Goal: Information Seeking & Learning: Compare options

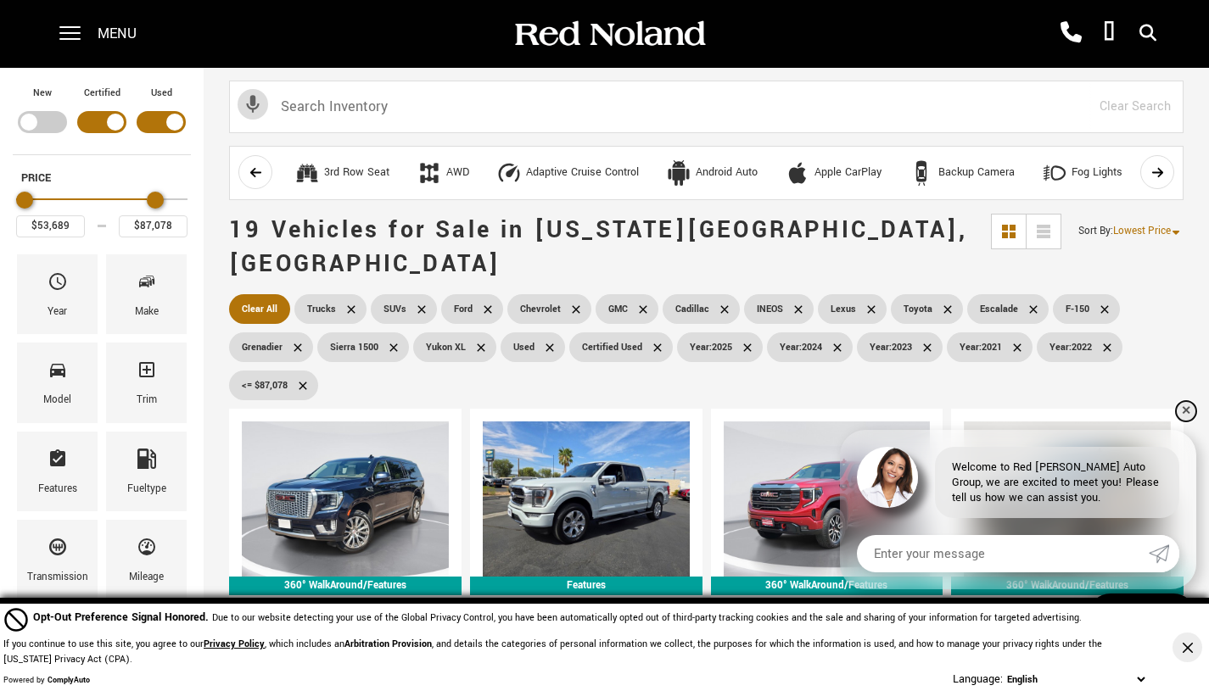
click at [1191, 413] on link "✕" at bounding box center [1186, 411] width 20 height 20
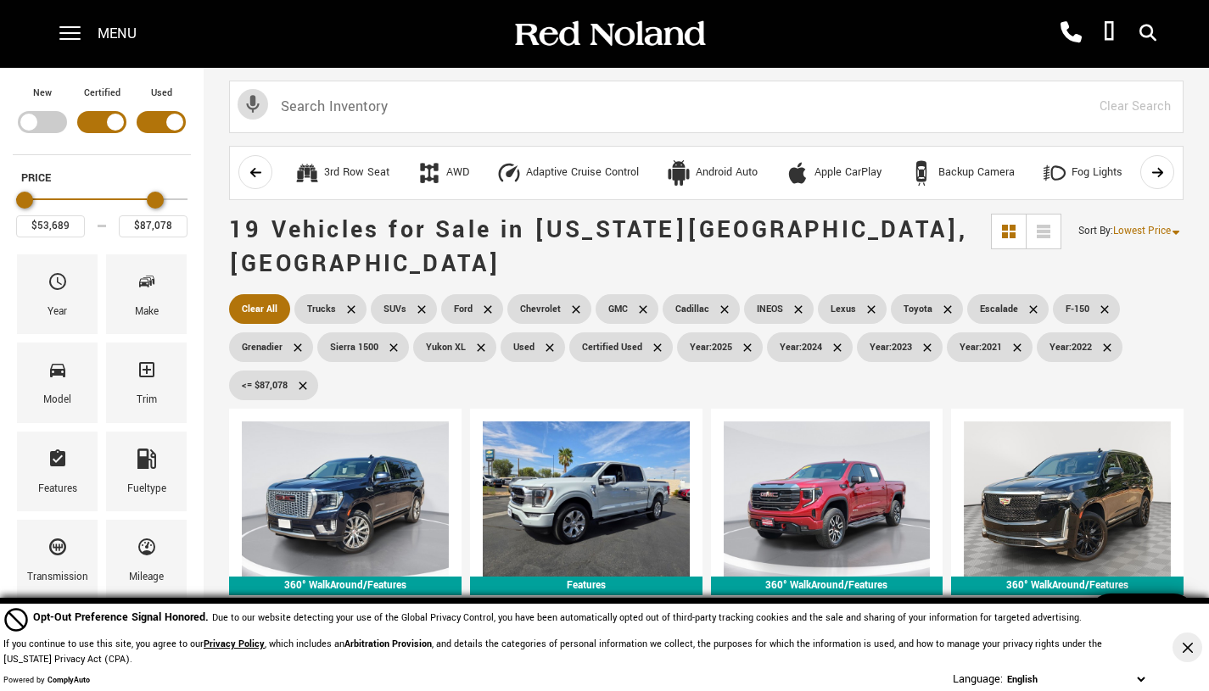
click at [1110, 344] on icon at bounding box center [1107, 348] width 8 height 8
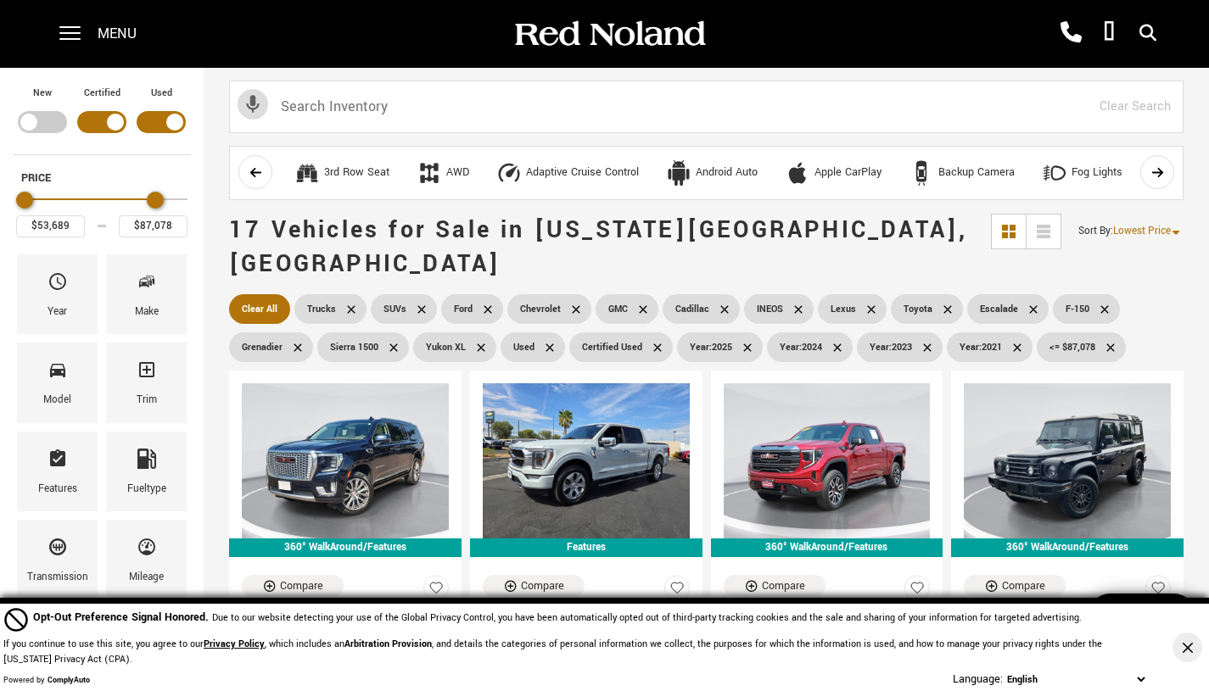
click at [1115, 341] on icon at bounding box center [1111, 348] width 14 height 14
type input "$93,189"
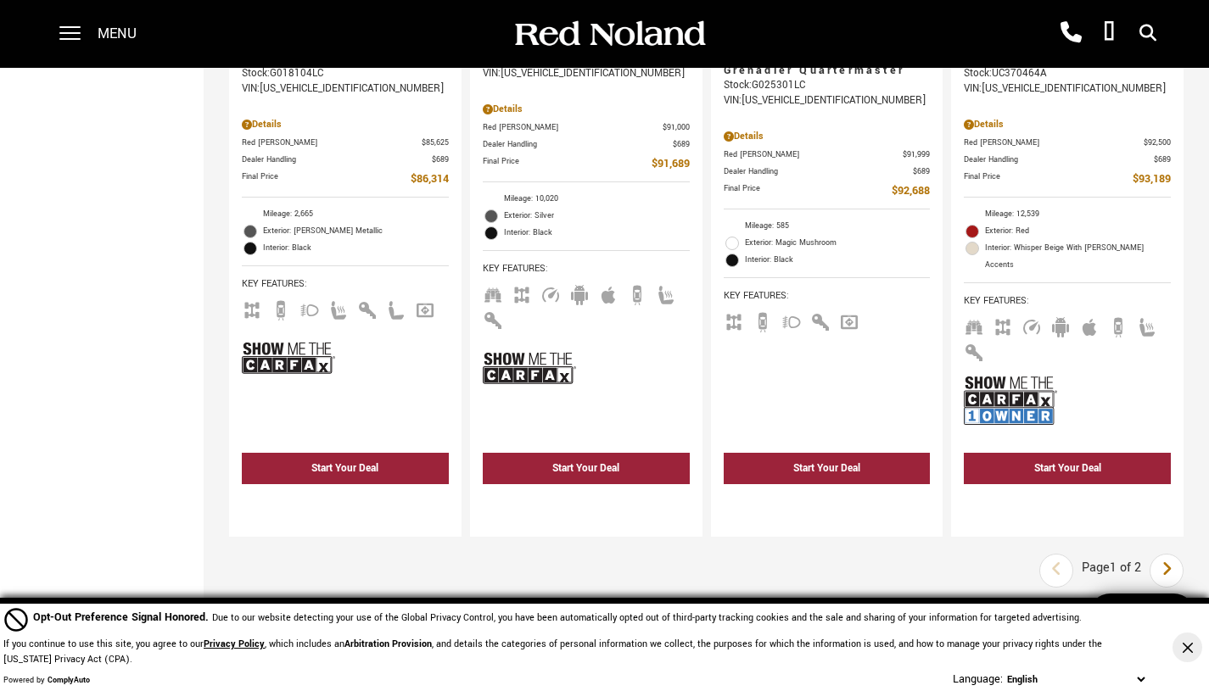
scroll to position [3569, 0]
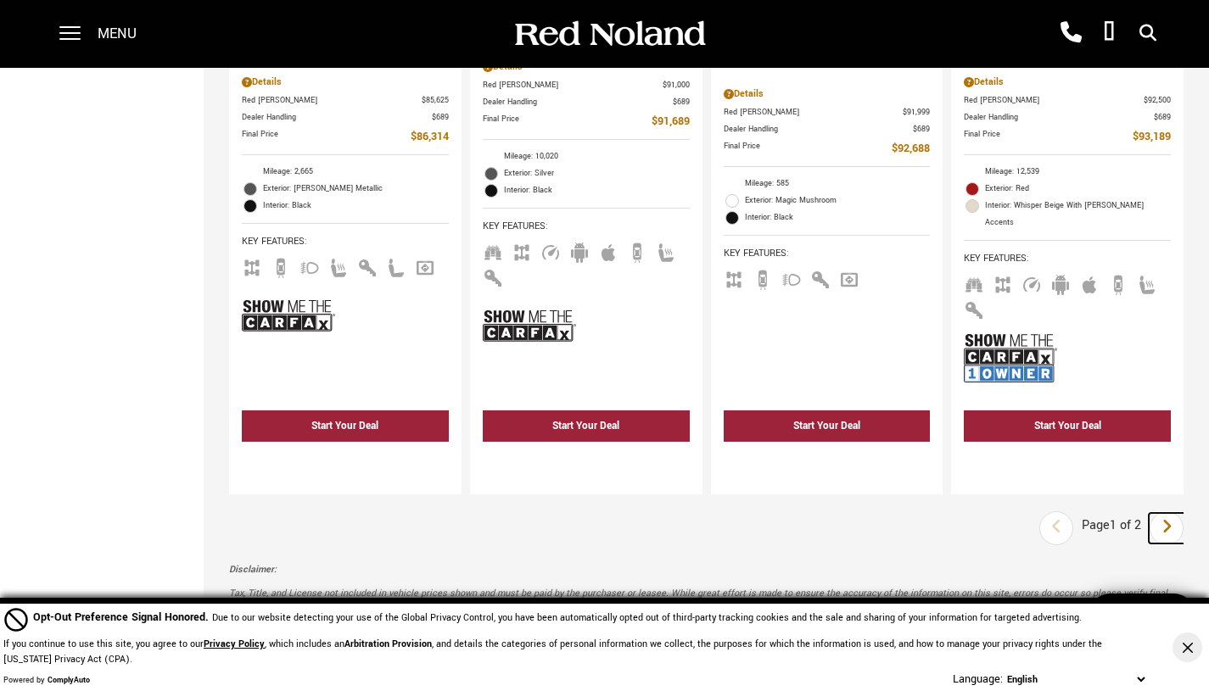
click at [1172, 513] on icon "next page" at bounding box center [1166, 526] width 11 height 27
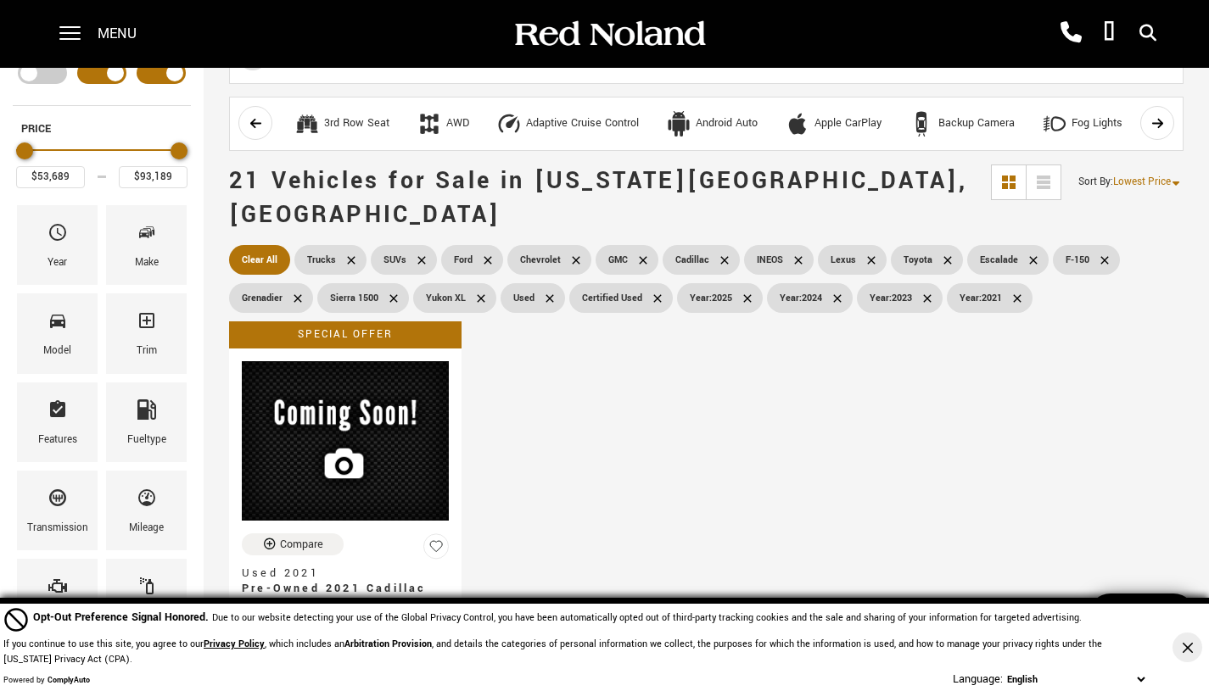
scroll to position [48, 0]
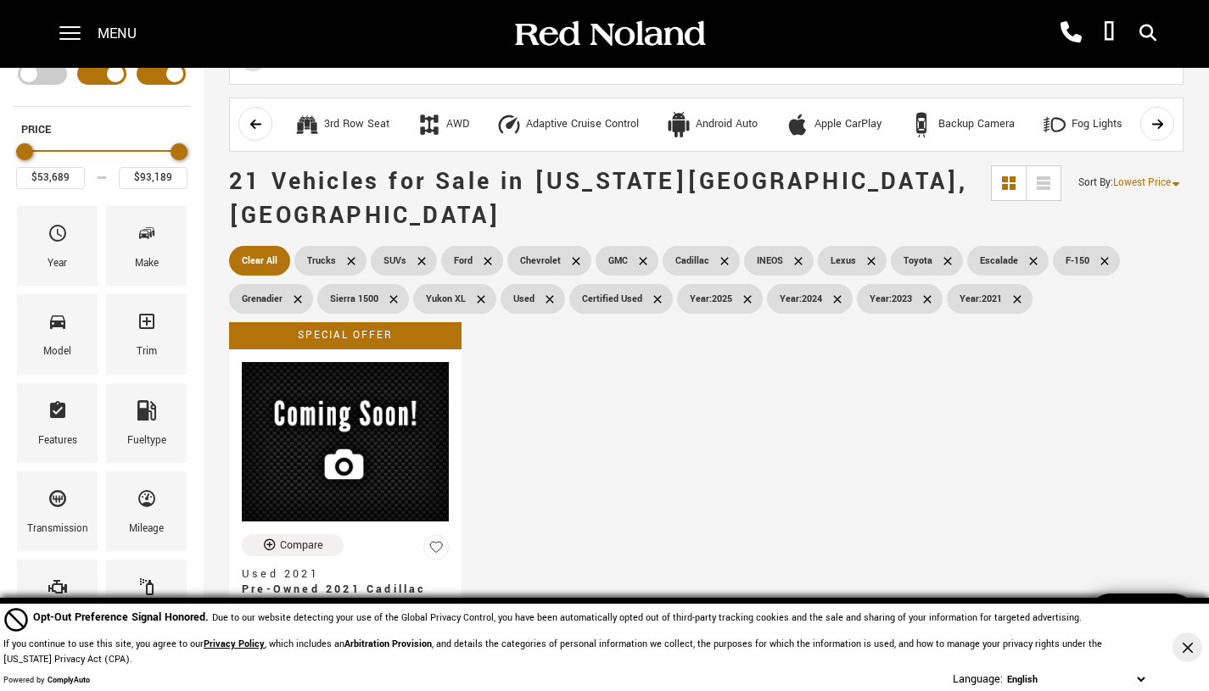
click at [249, 246] on link "Clear All" at bounding box center [259, 261] width 61 height 30
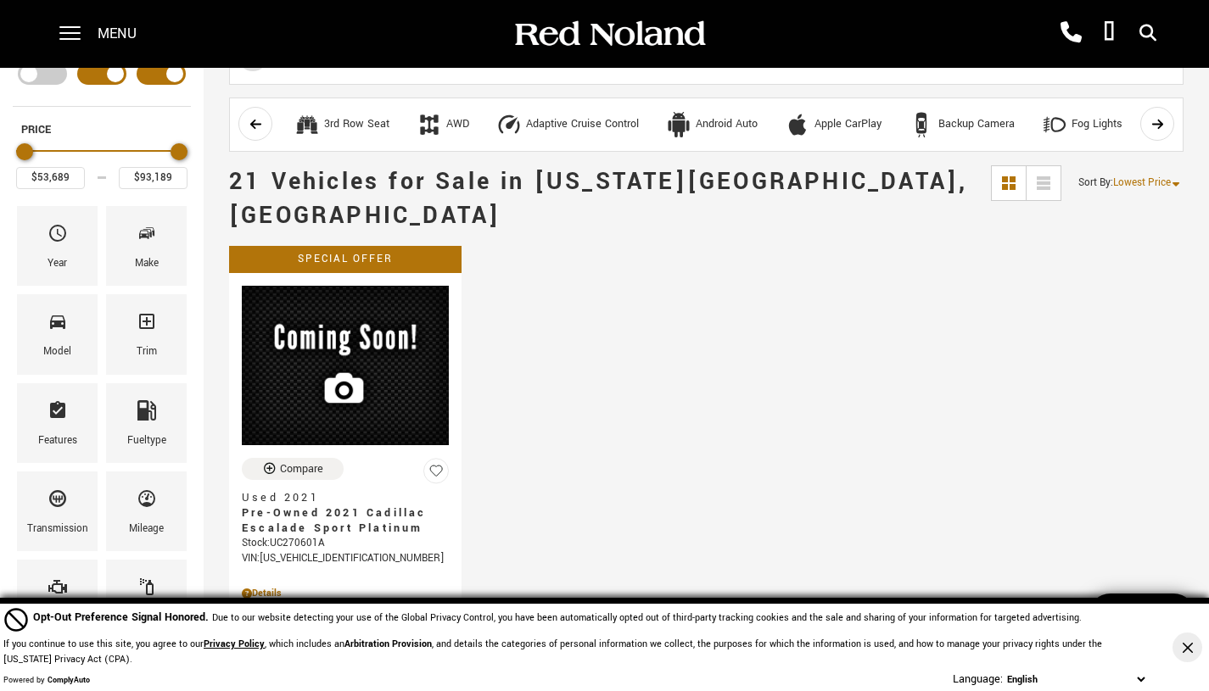
type input "$6,189"
type input "$178,745"
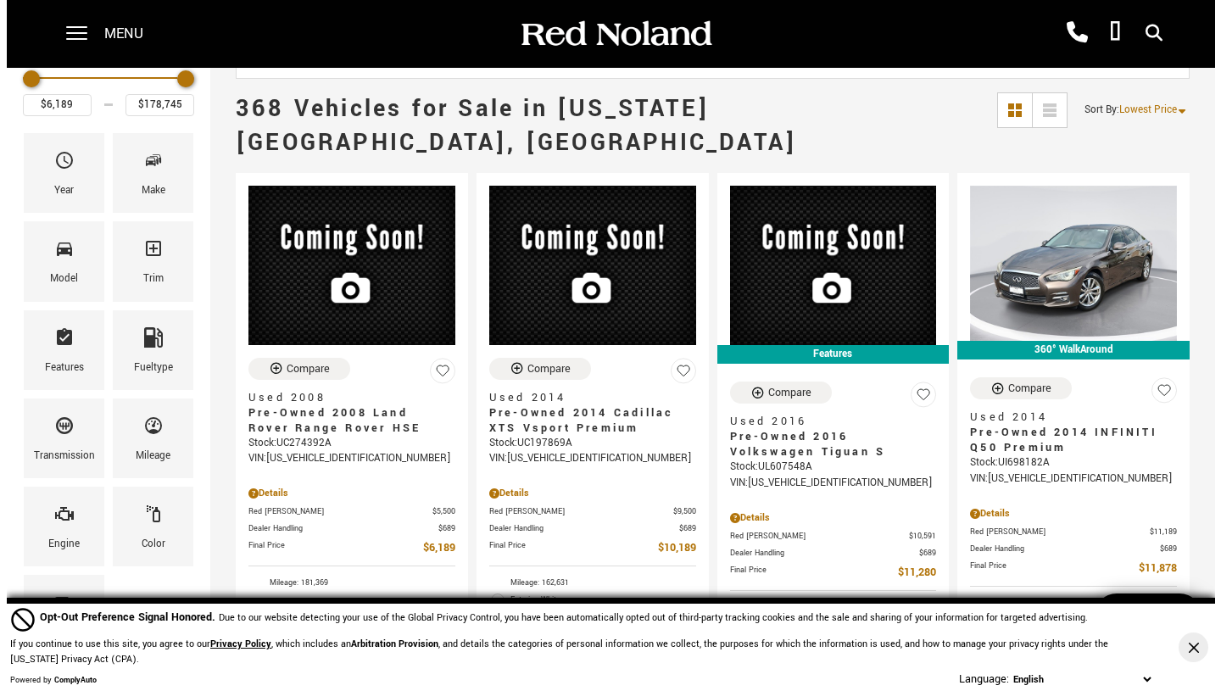
scroll to position [130, 0]
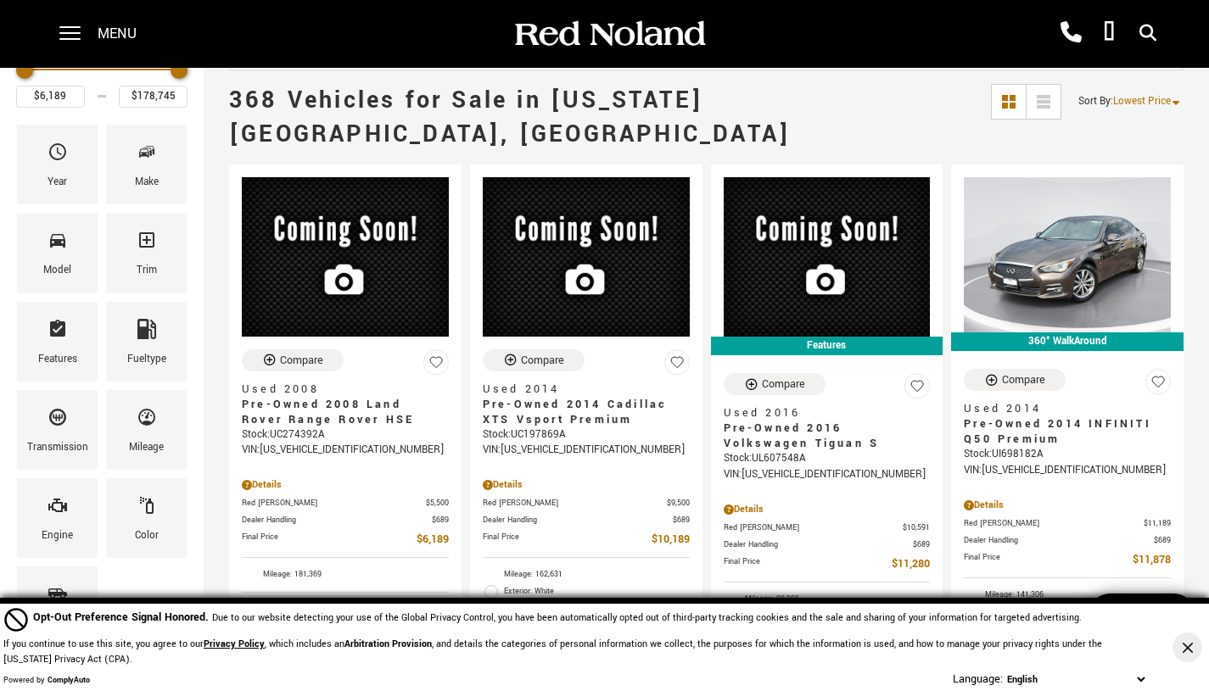
click at [48, 170] on span "Year" at bounding box center [58, 155] width 20 height 36
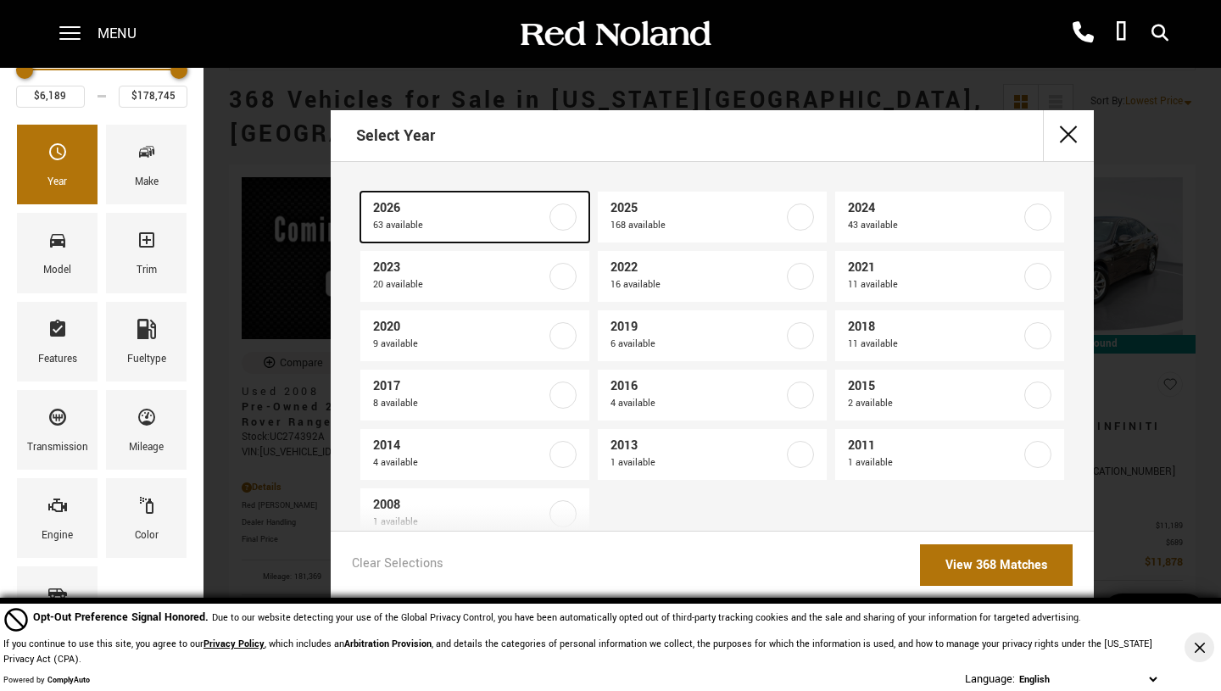
click at [560, 211] on label at bounding box center [563, 217] width 27 height 27
type input "$55,987"
type input "$175,605"
checkbox input "true"
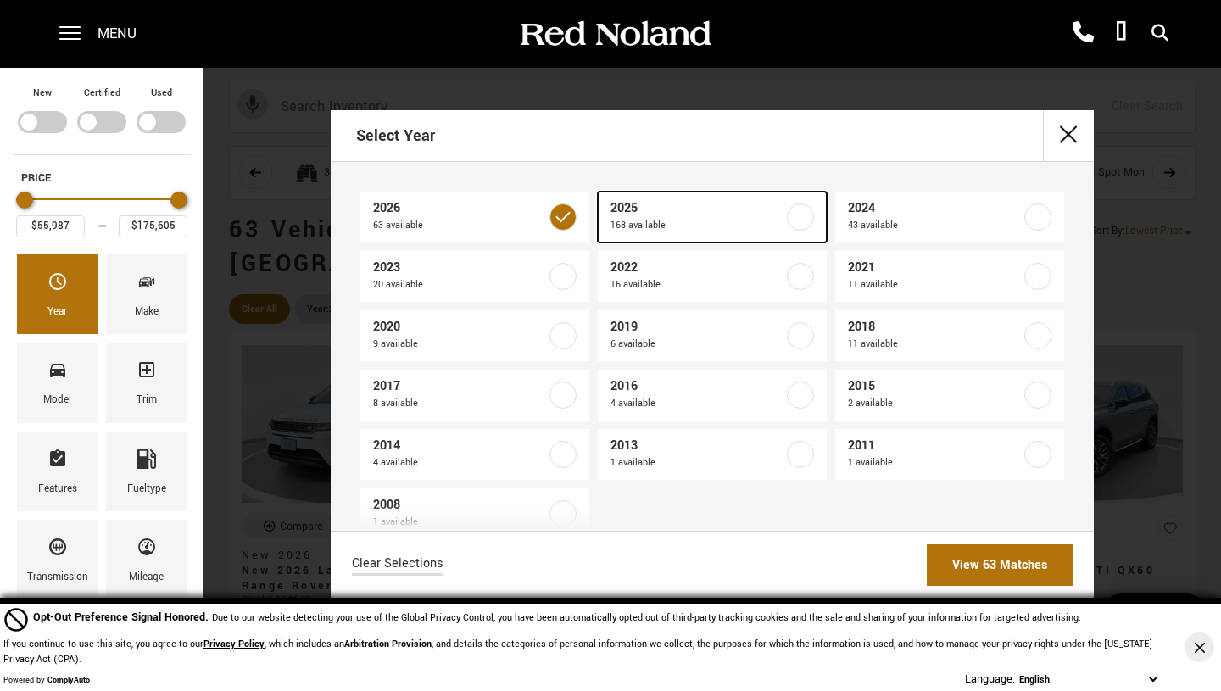
click at [758, 213] on span "2025" at bounding box center [697, 208] width 173 height 17
type input "$41,689"
type input "$178,745"
checkbox input "true"
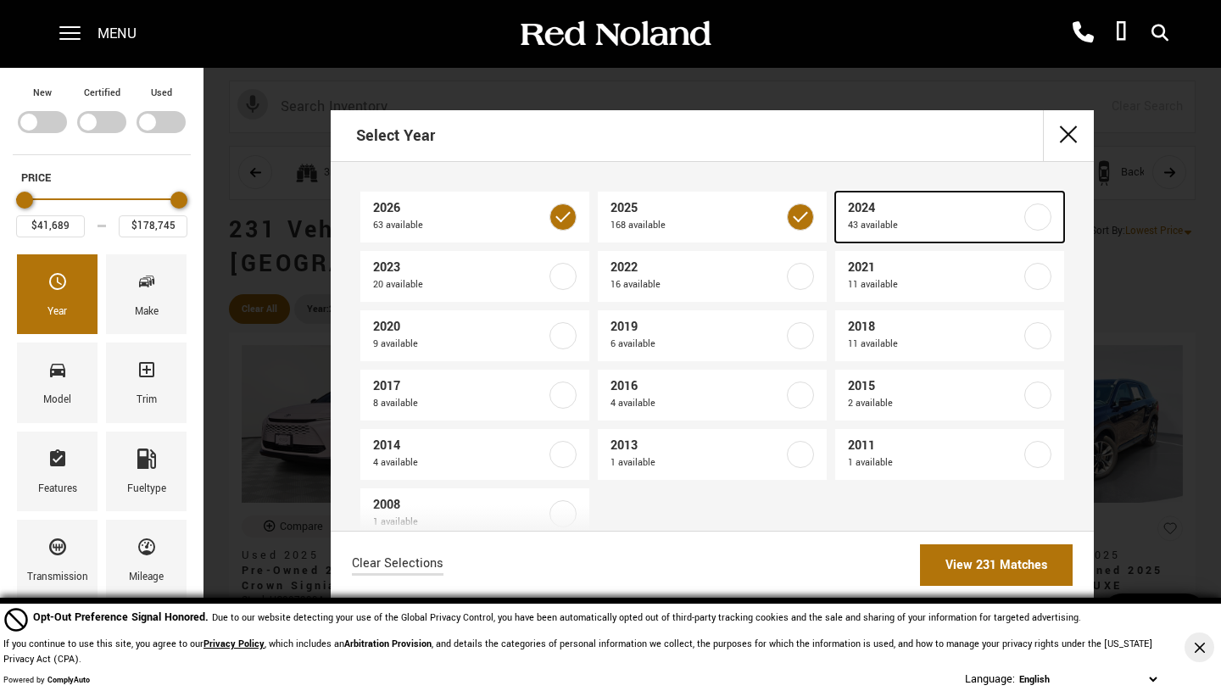
click at [1002, 219] on span "43 available" at bounding box center [934, 225] width 173 height 17
type input "$32,603"
checkbox input "true"
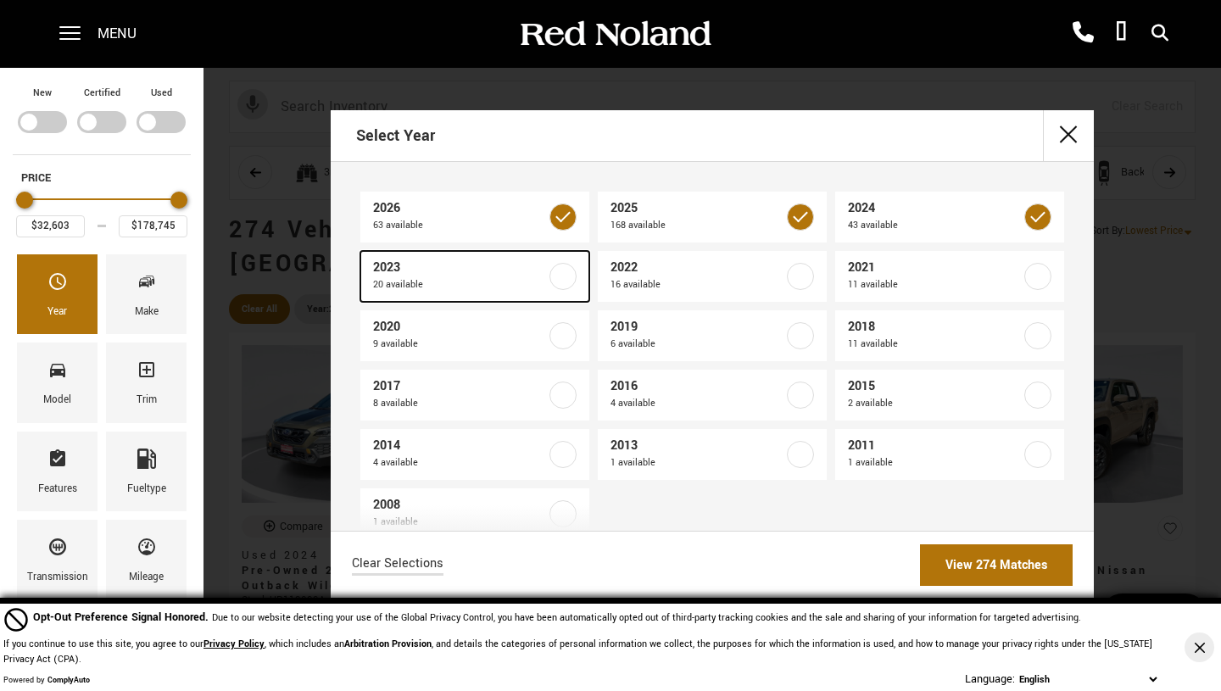
click at [552, 268] on label at bounding box center [563, 276] width 27 height 27
type input "$25,078"
checkbox input "true"
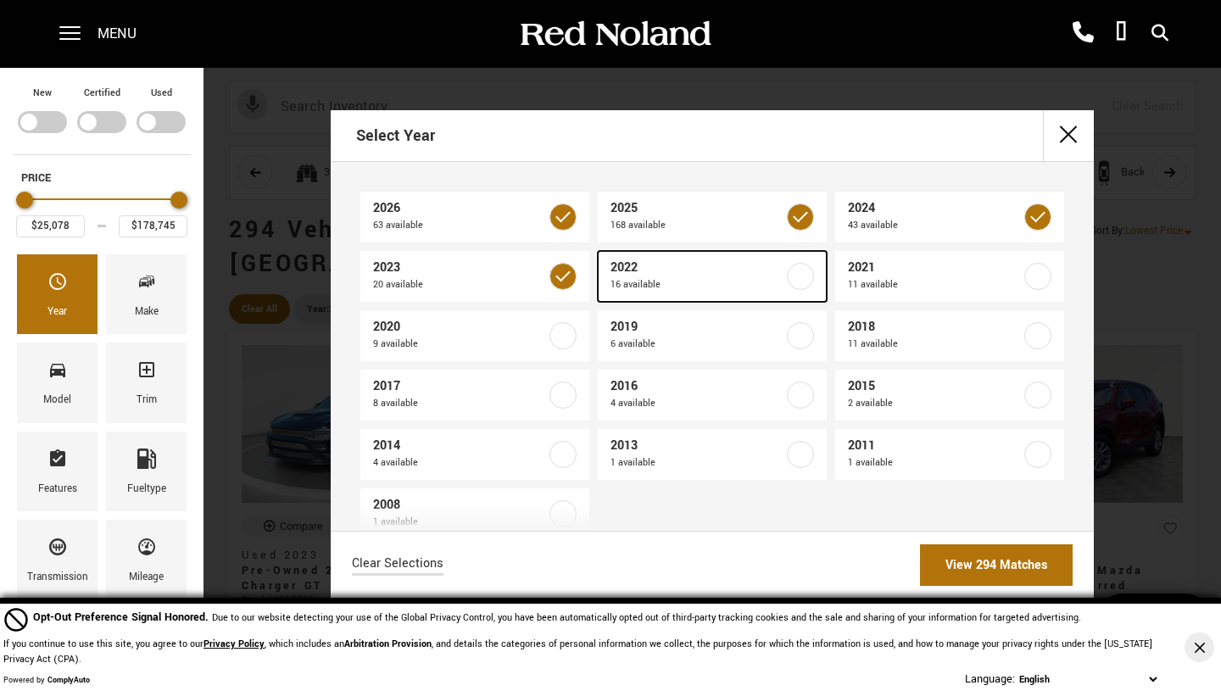
click at [787, 277] on label at bounding box center [800, 276] width 27 height 27
type input "$23,078"
checkbox input "true"
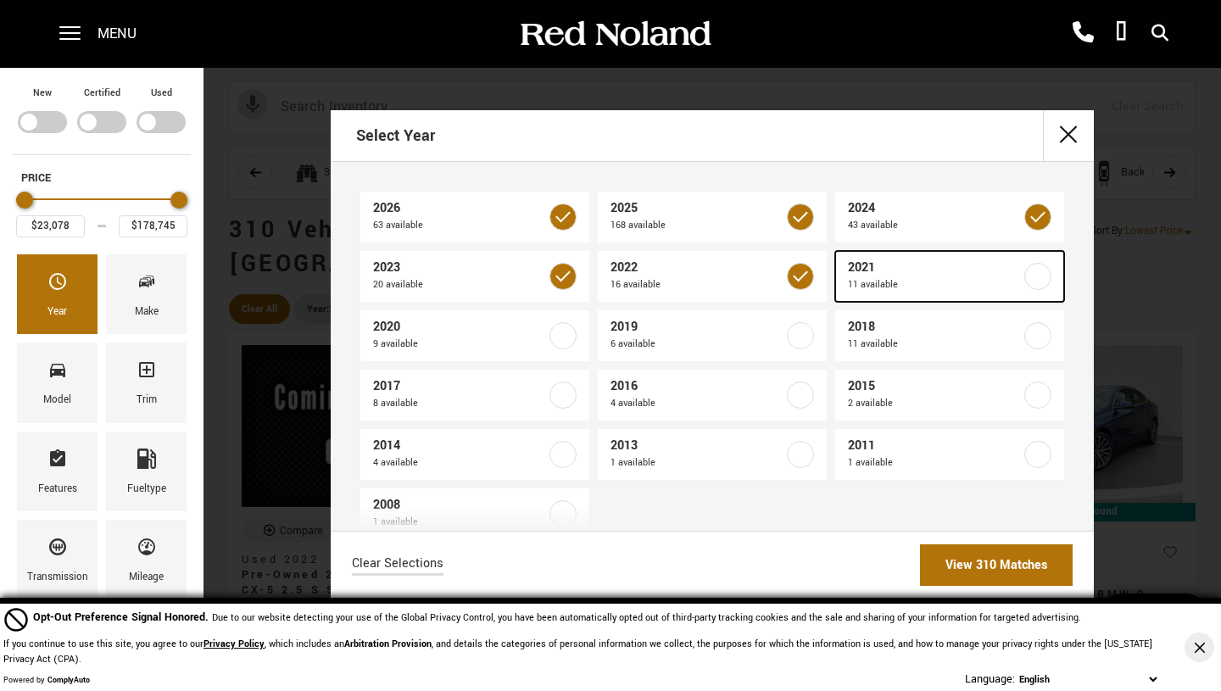
click at [1003, 278] on span "11 available" at bounding box center [934, 285] width 173 height 17
type input "$19,189"
checkbox input "true"
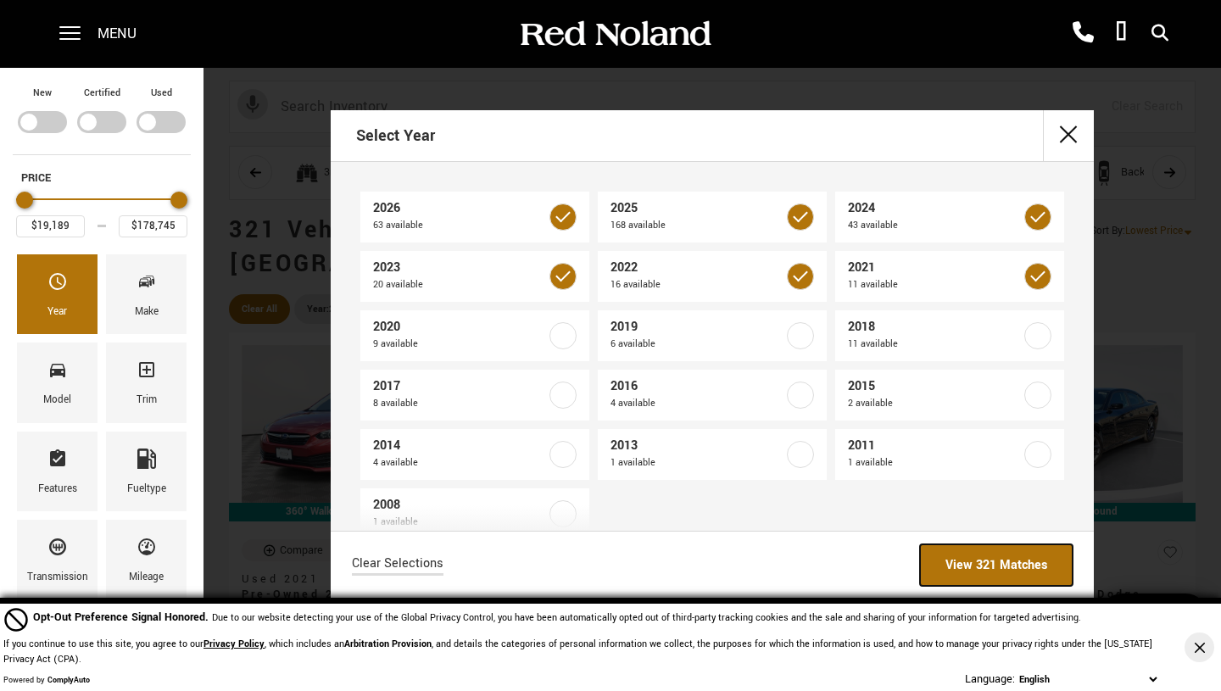
click at [1014, 558] on link "View 321 Matches" at bounding box center [996, 566] width 153 height 42
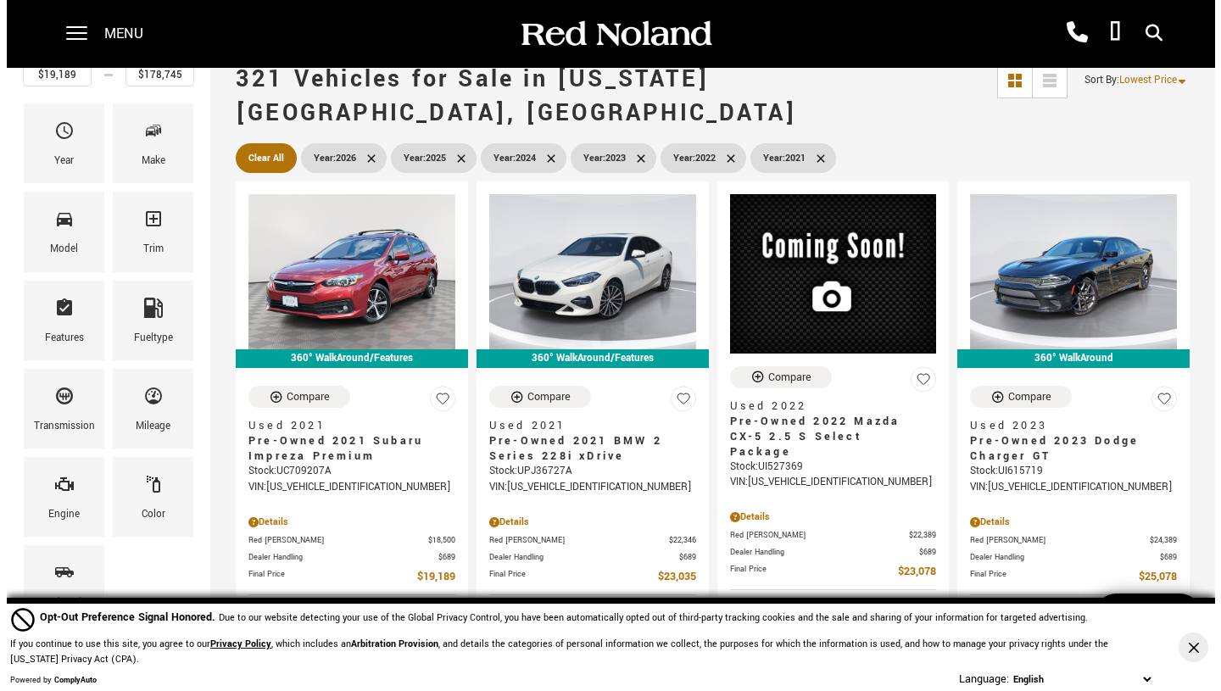
scroll to position [153, 0]
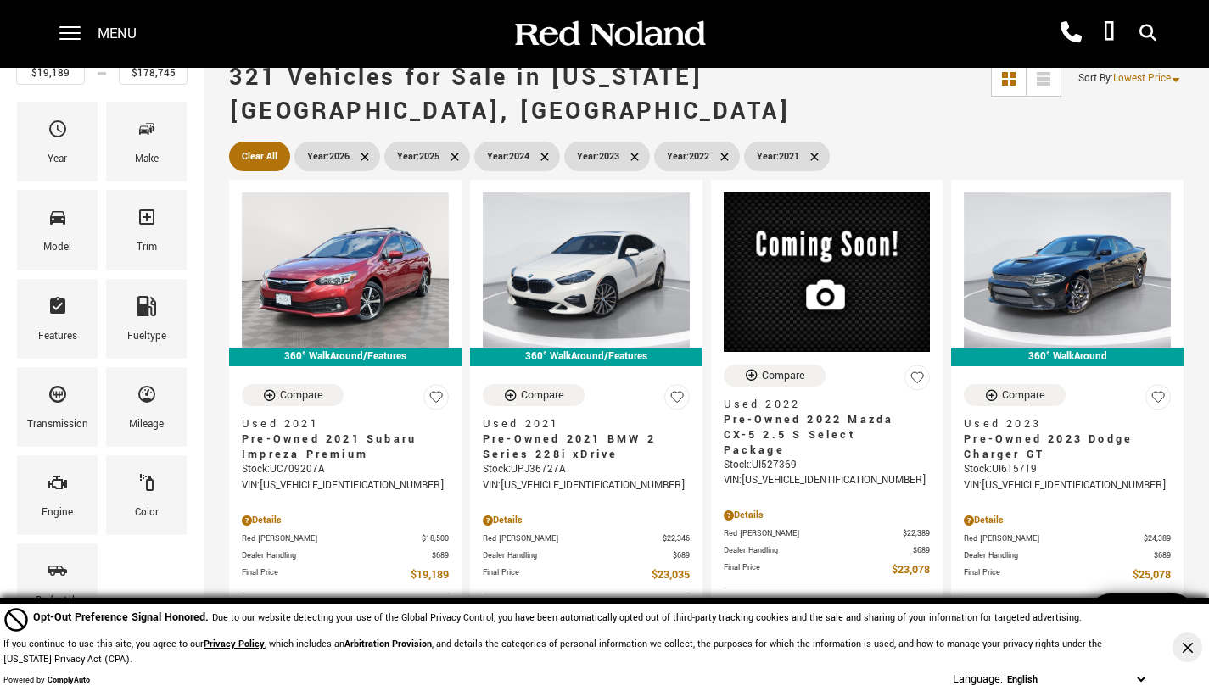
click at [158, 399] on div "Mileage" at bounding box center [146, 407] width 81 height 80
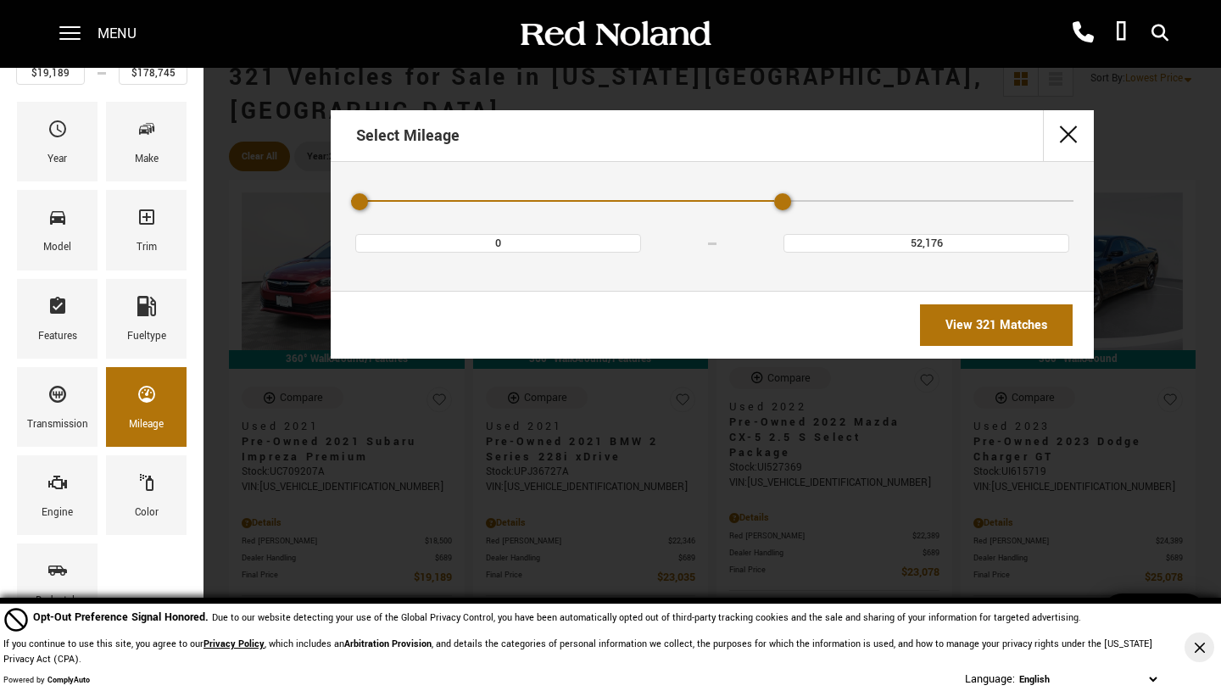
type input "43,480"
drag, startPoint x: 1063, startPoint y: 204, endPoint x: 680, endPoint y: 198, distance: 382.6
click at [680, 198] on div "Mileage" at bounding box center [712, 202] width 723 height 30
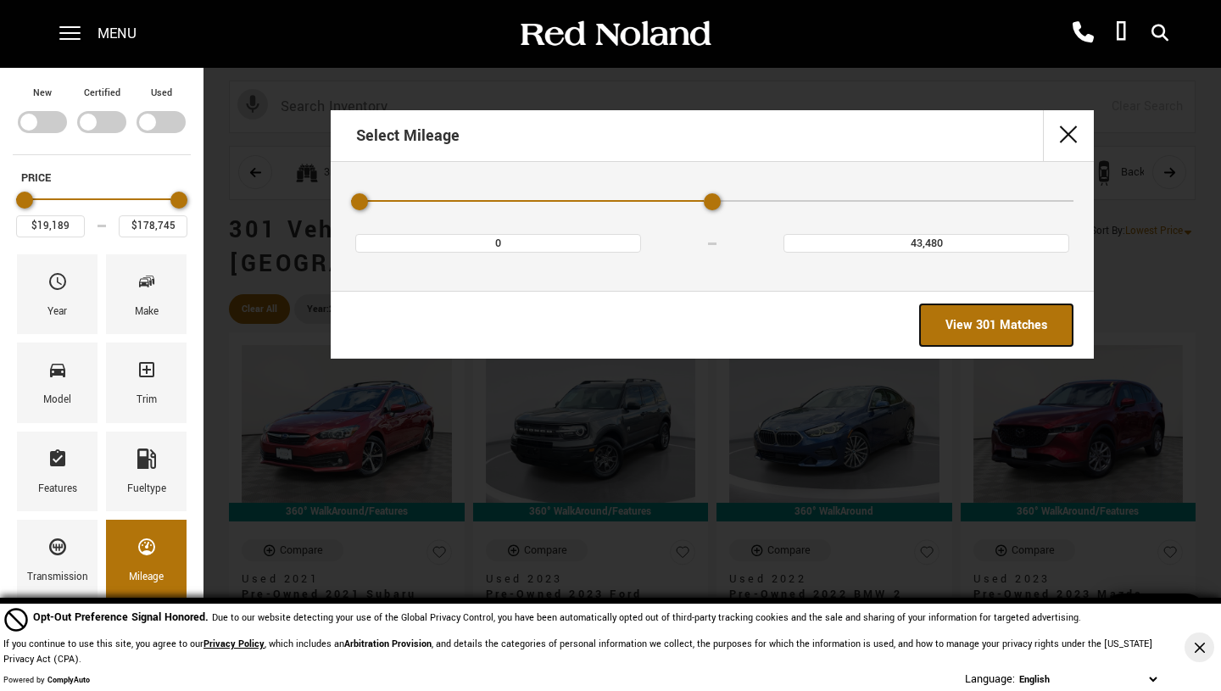
click at [990, 329] on link "View 301 Matches" at bounding box center [996, 326] width 153 height 42
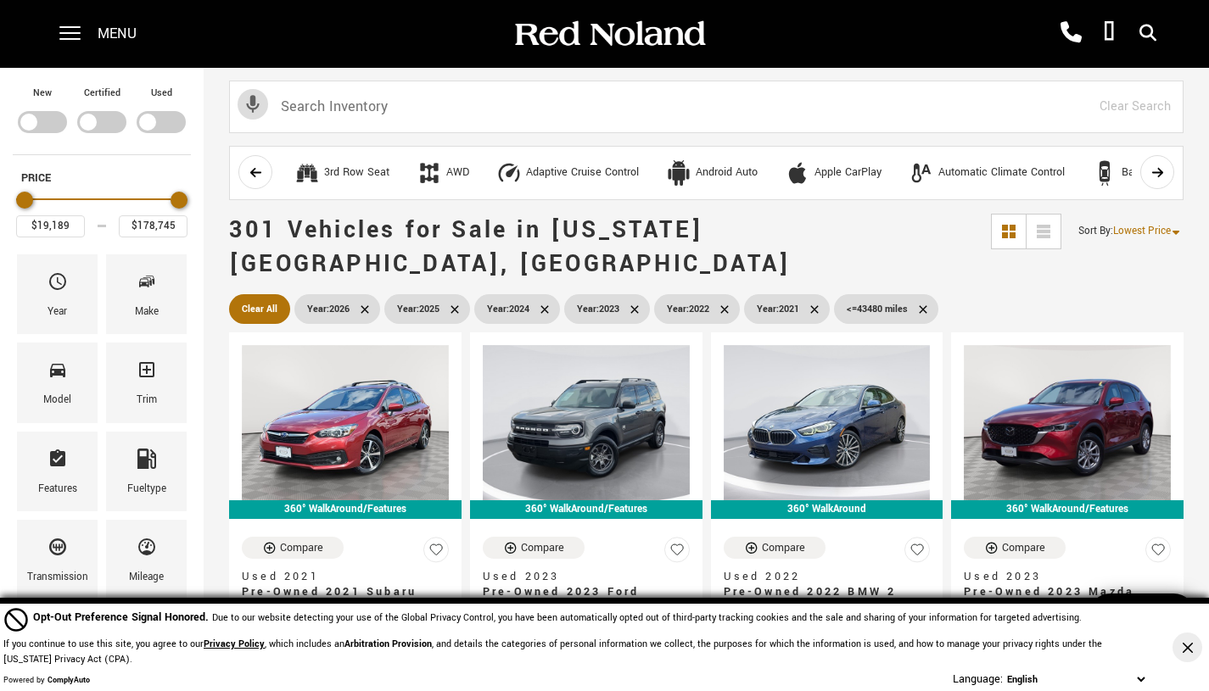
click at [130, 297] on div "Make" at bounding box center [146, 294] width 81 height 80
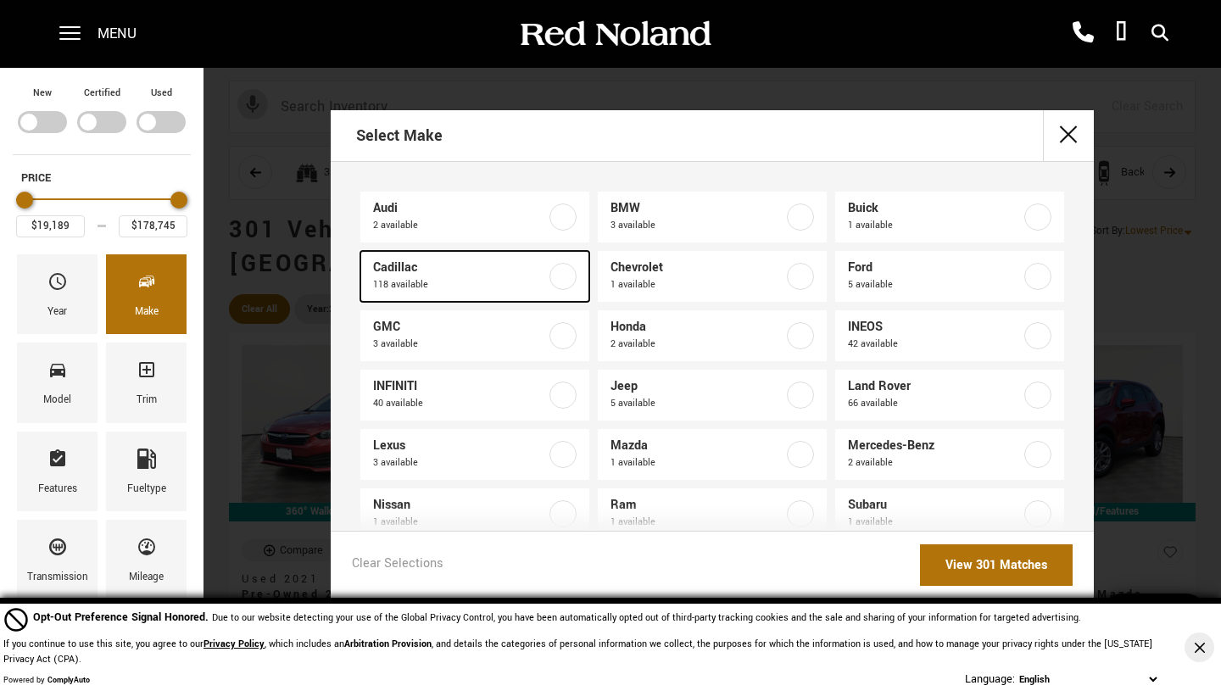
click at [517, 282] on span "118 available" at bounding box center [459, 285] width 173 height 17
type input "$35,189"
checkbox input "true"
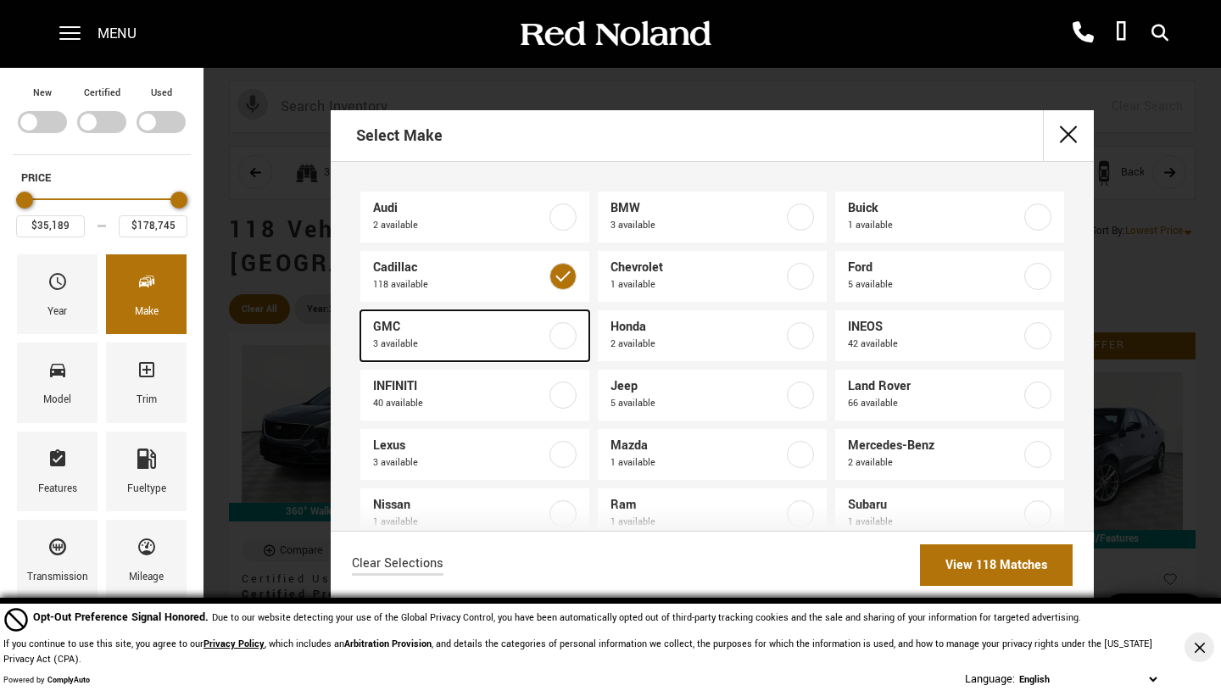
click at [507, 319] on span "GMC" at bounding box center [459, 327] width 173 height 17
type input "$33,878"
checkbox input "true"
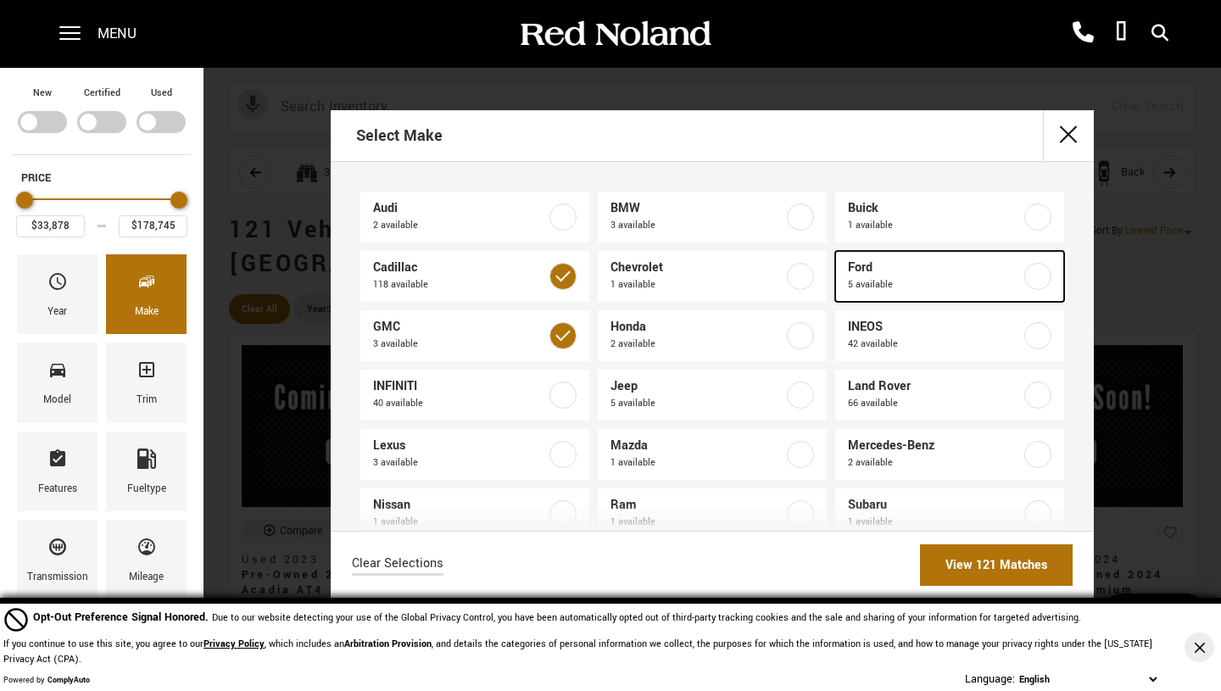
click at [916, 270] on span "Ford" at bounding box center [934, 268] width 173 height 17
type input "$27,048"
checkbox input "true"
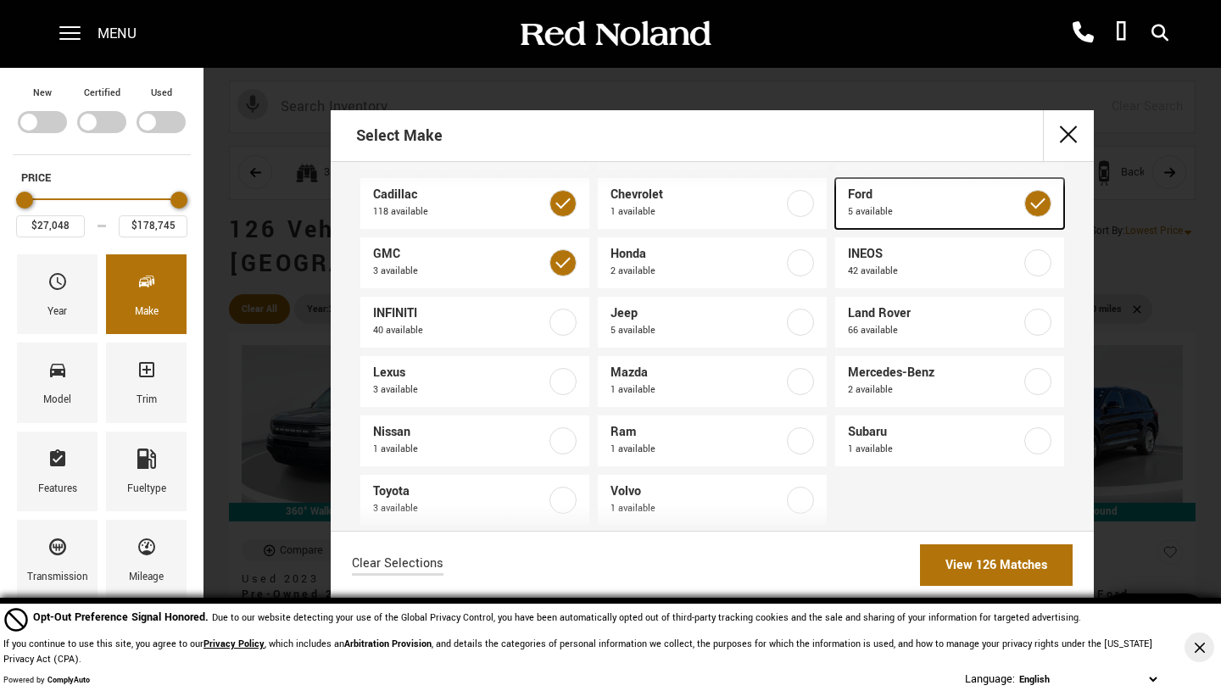
scroll to position [98, 0]
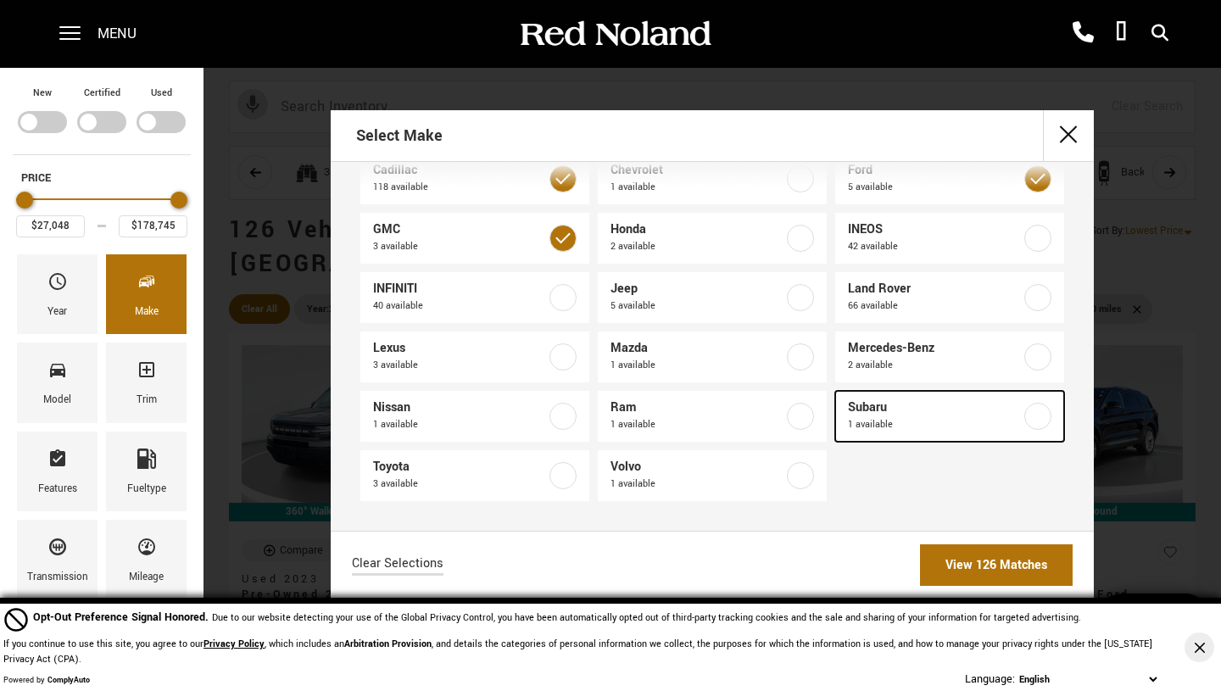
click at [935, 411] on span "Subaru" at bounding box center [934, 408] width 173 height 17
type input "$19,189"
checkbox input "true"
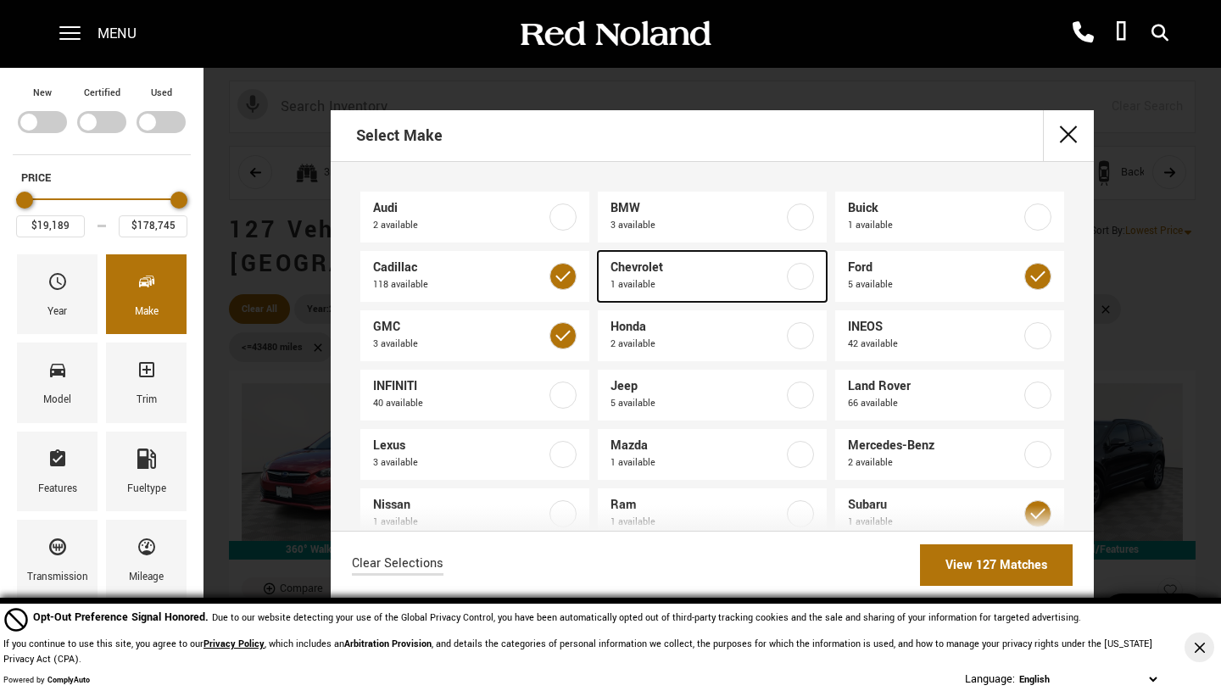
click at [764, 282] on span "1 available" at bounding box center [697, 285] width 173 height 17
checkbox input "true"
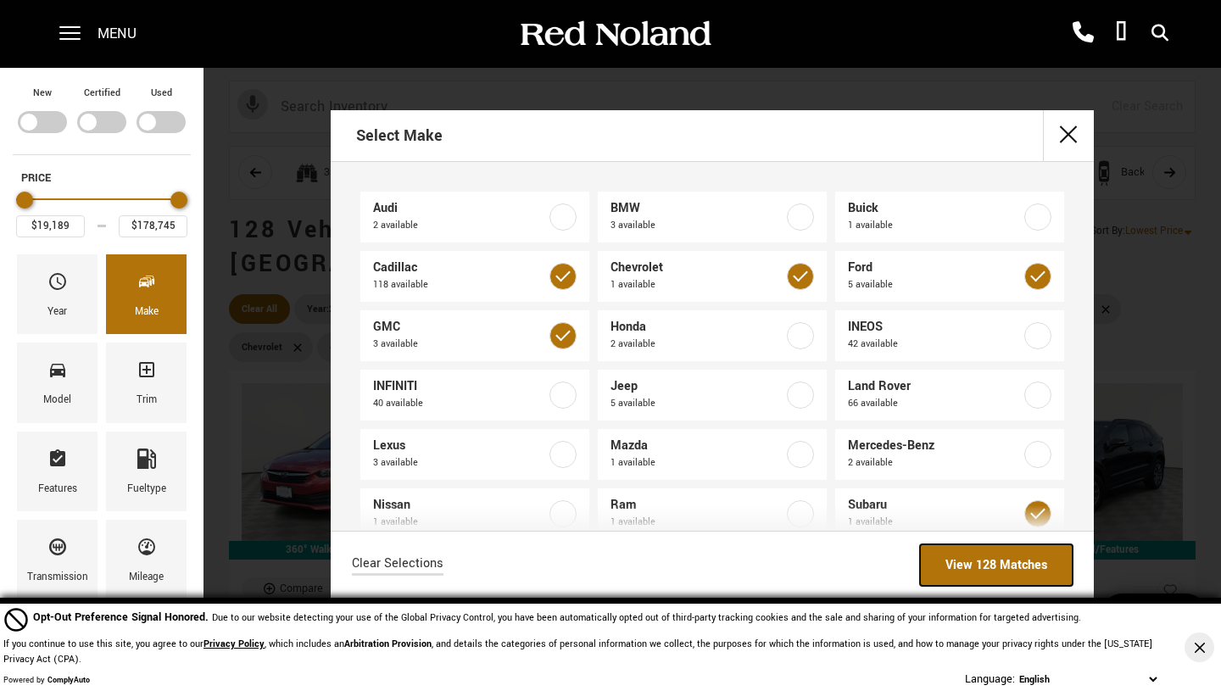
click at [1004, 566] on link "View 128 Matches" at bounding box center [996, 566] width 153 height 42
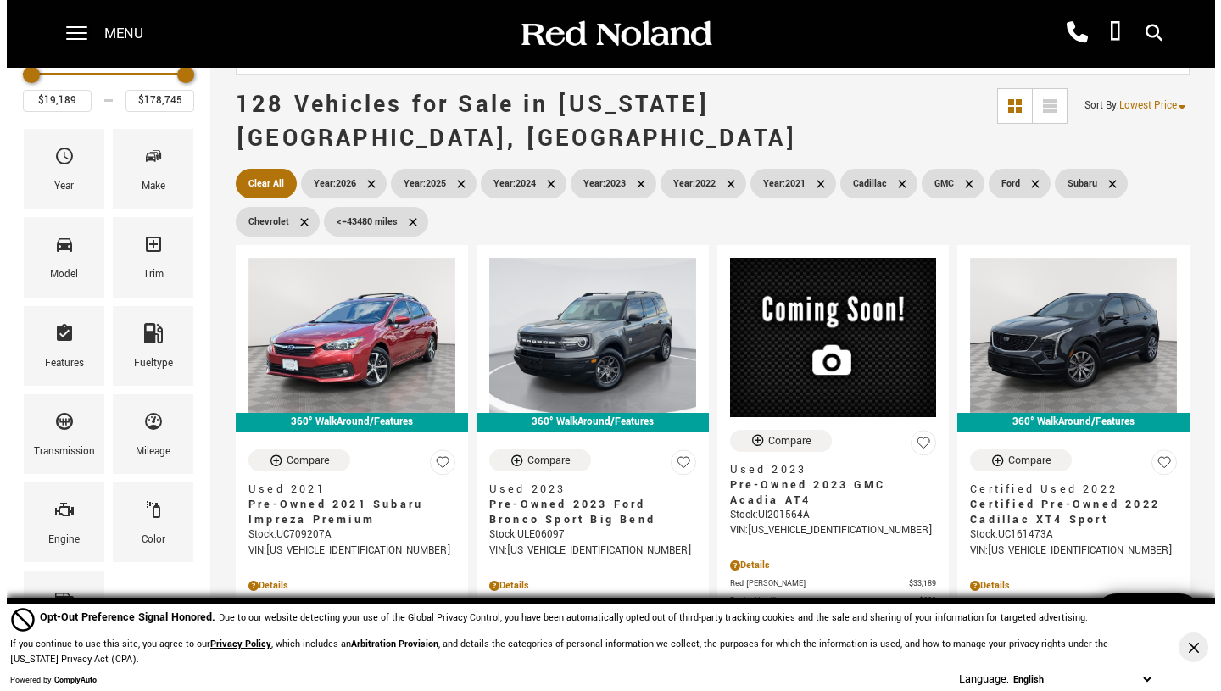
scroll to position [128, 0]
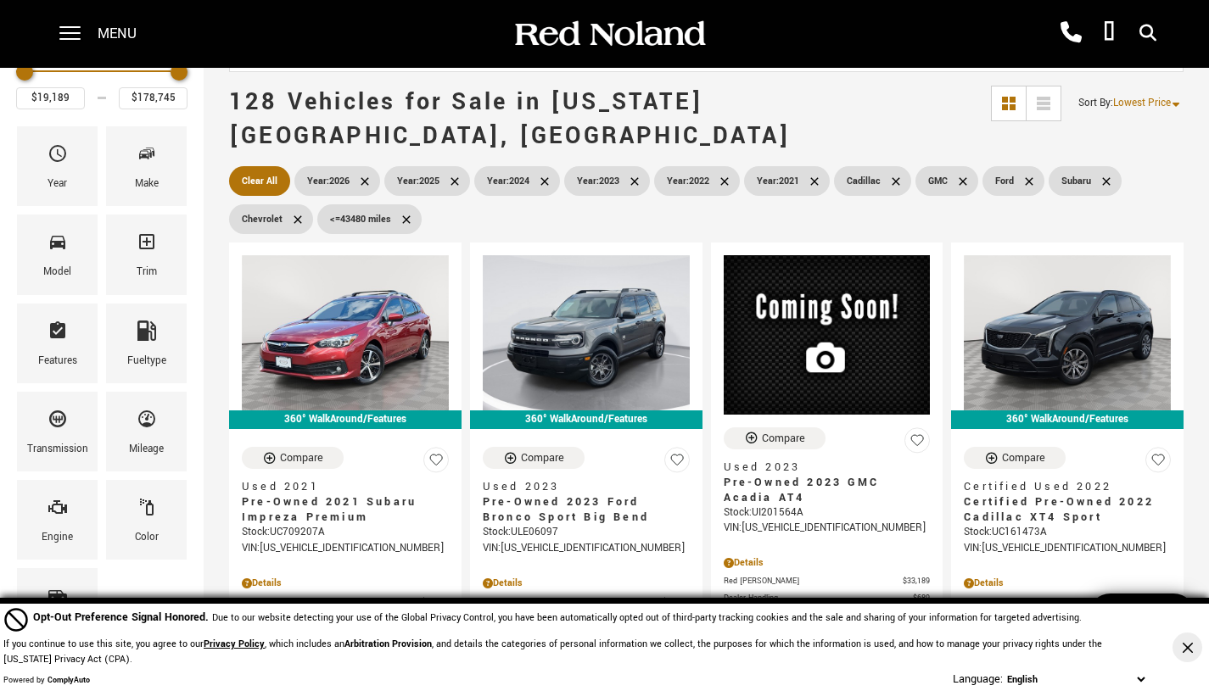
click at [53, 264] on div "Model" at bounding box center [57, 272] width 28 height 19
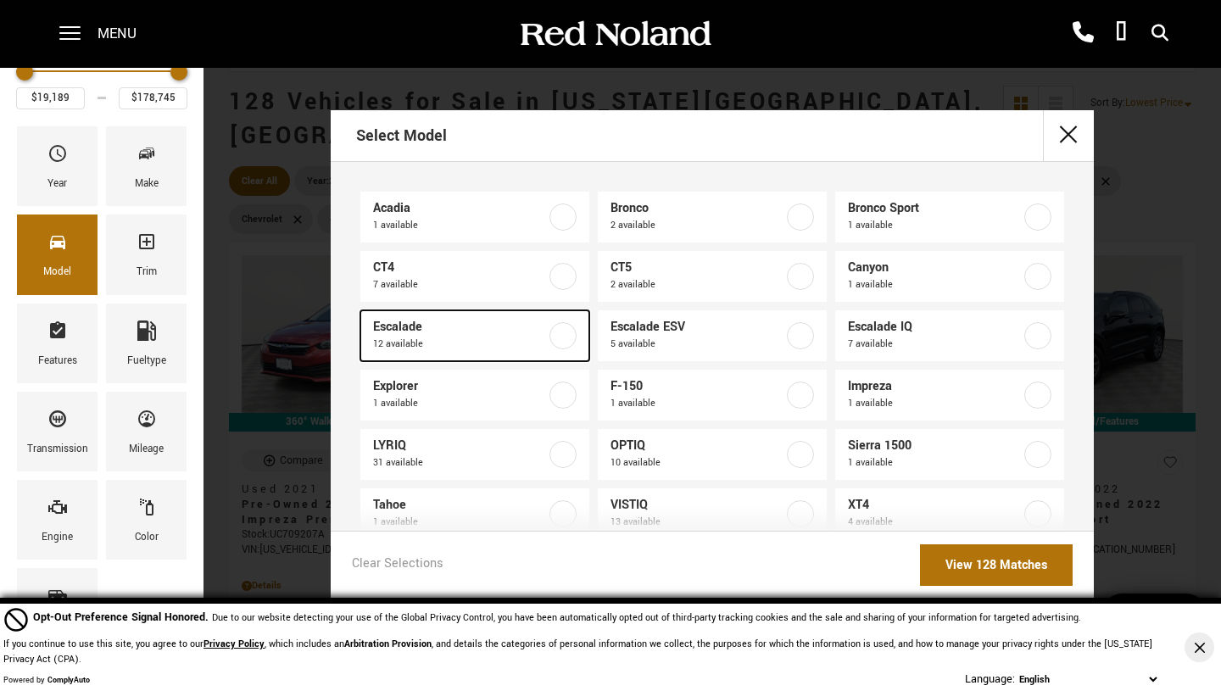
click at [556, 329] on label at bounding box center [563, 335] width 27 height 27
type input "$65,189"
type input "$175,605"
checkbox input "true"
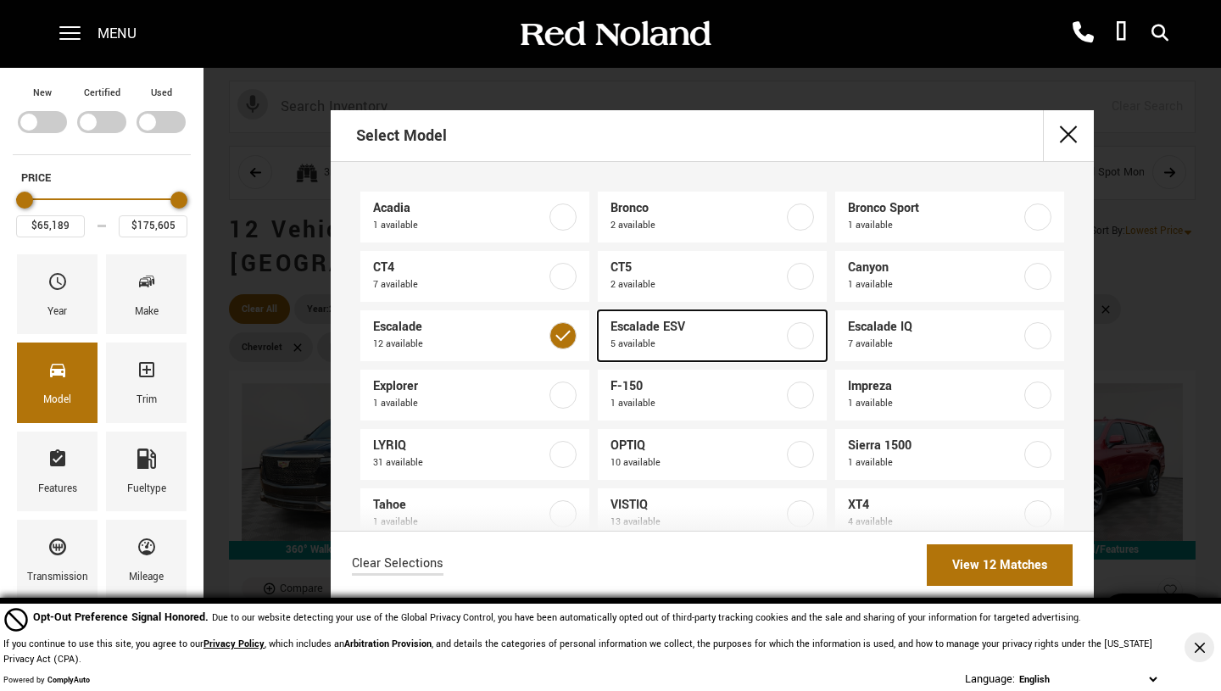
click at [790, 338] on label at bounding box center [800, 335] width 27 height 27
type input "$178,745"
checkbox input "true"
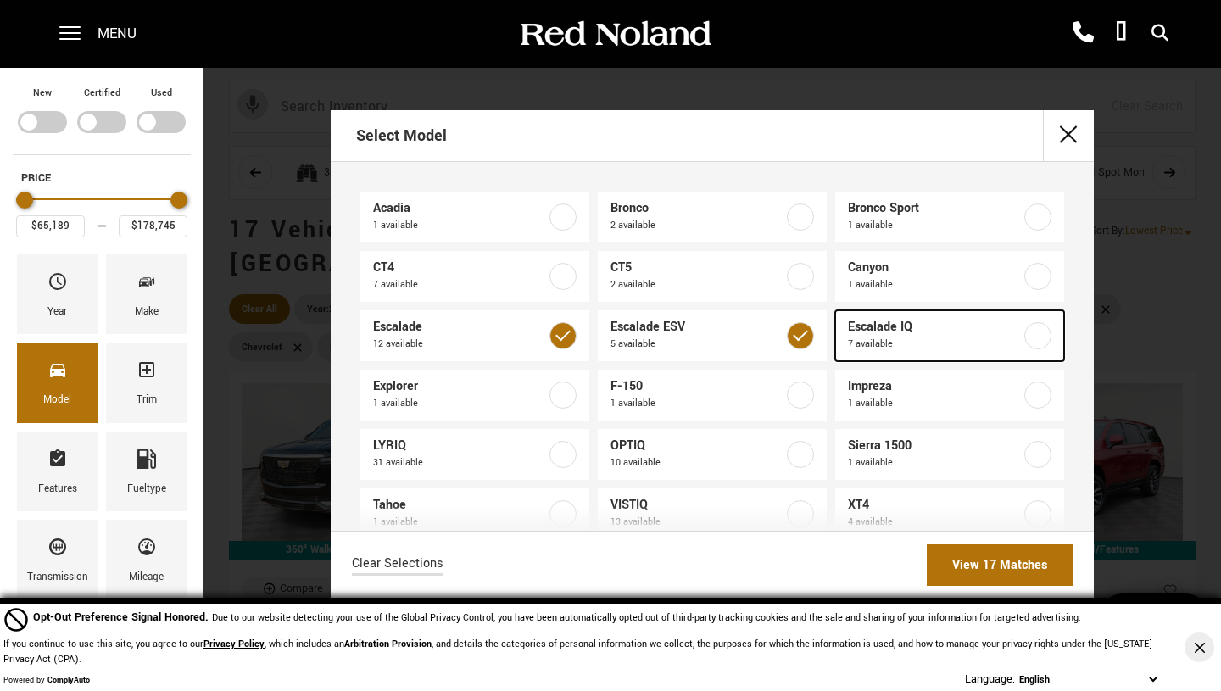
click at [976, 334] on span "Escalade IQ" at bounding box center [934, 327] width 173 height 17
checkbox input "true"
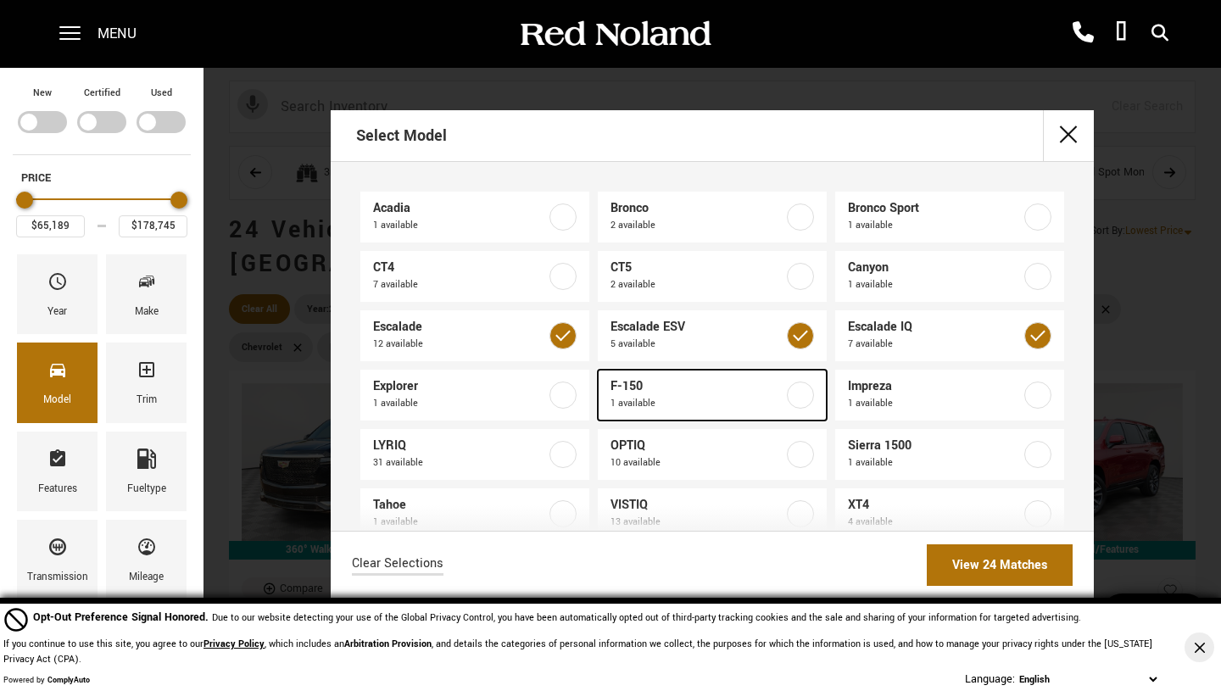
click at [735, 394] on span "F-150" at bounding box center [697, 386] width 173 height 17
type input "$56,688"
checkbox input "true"
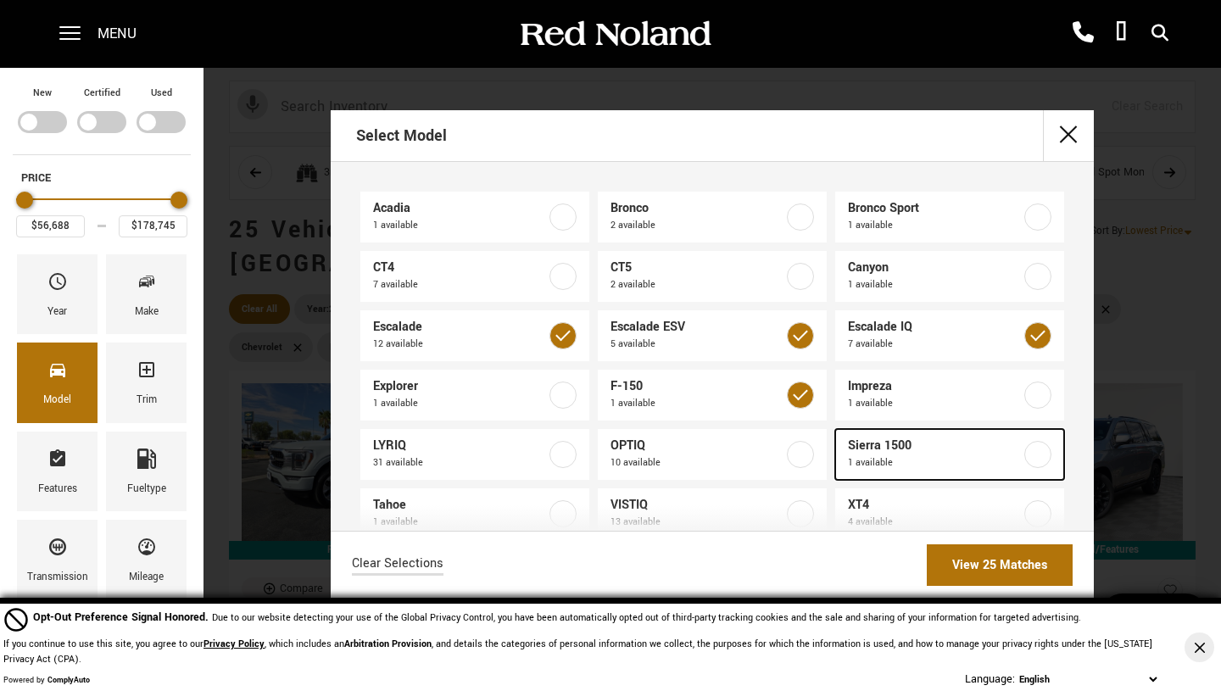
click at [958, 458] on span "1 available" at bounding box center [934, 463] width 173 height 17
checkbox input "true"
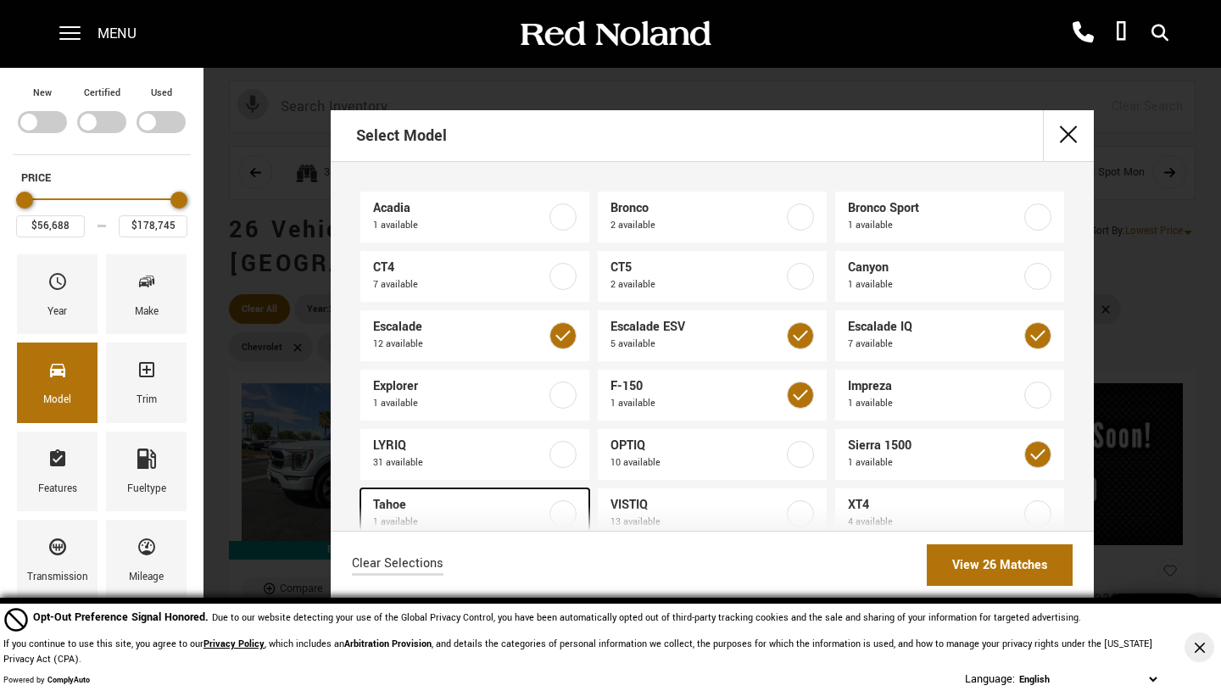
click at [528, 504] on span "Tahoe" at bounding box center [459, 505] width 173 height 17
checkbox input "true"
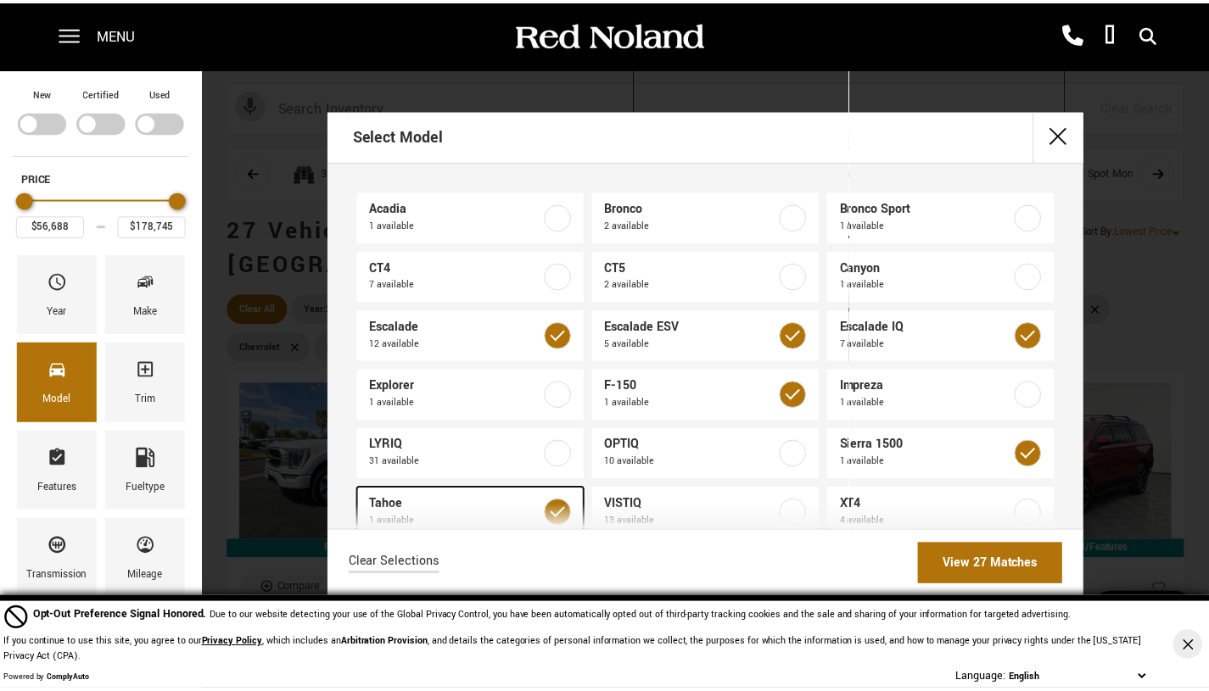
scroll to position [98, 0]
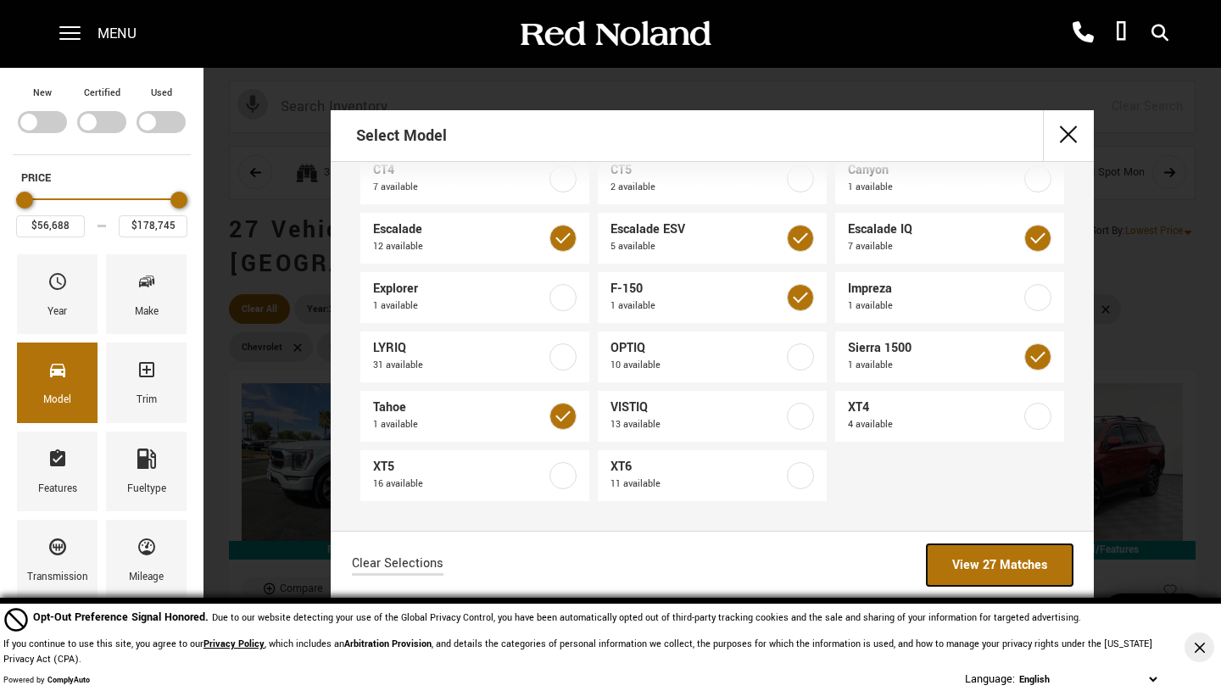
click at [1003, 559] on link "View 27 Matches" at bounding box center [1000, 566] width 146 height 42
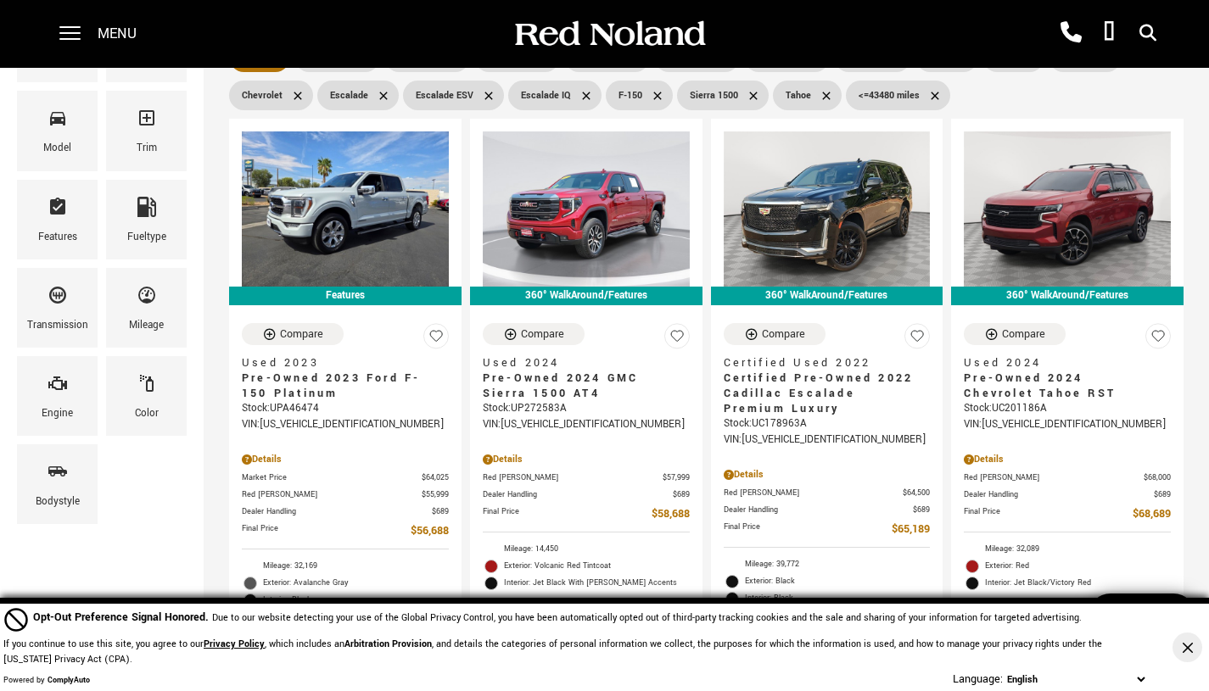
scroll to position [254, 0]
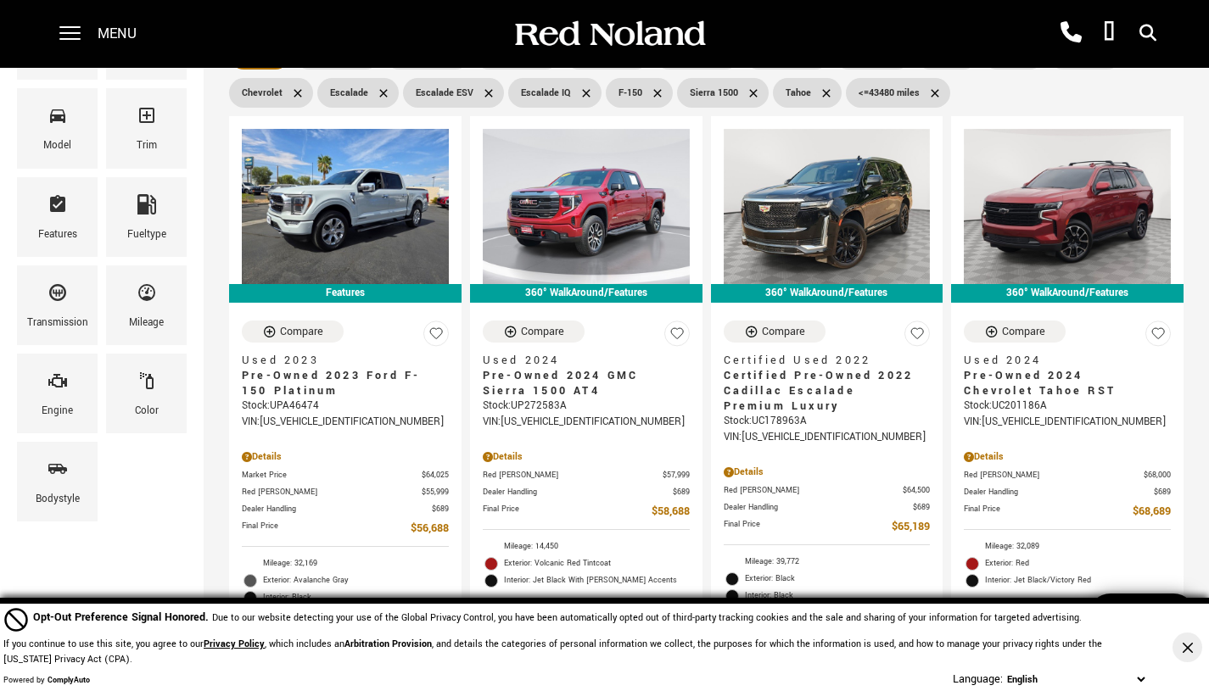
click at [930, 321] on icon at bounding box center [916, 334] width 25 height 26
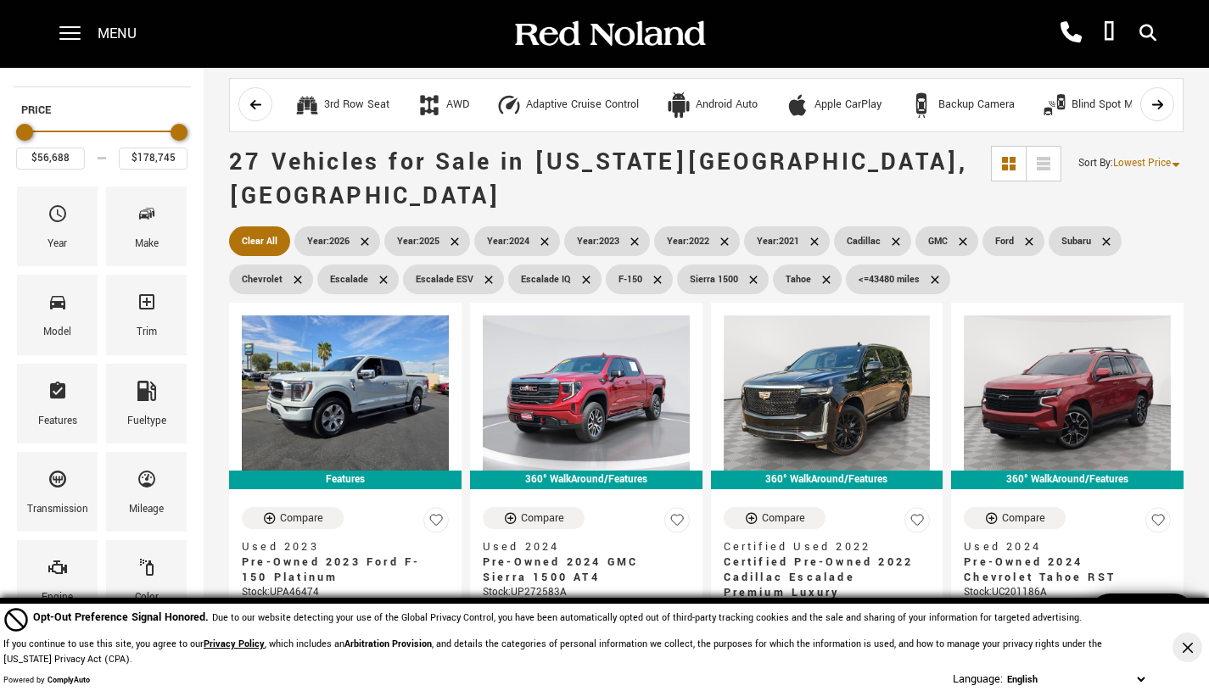
scroll to position [65, 0]
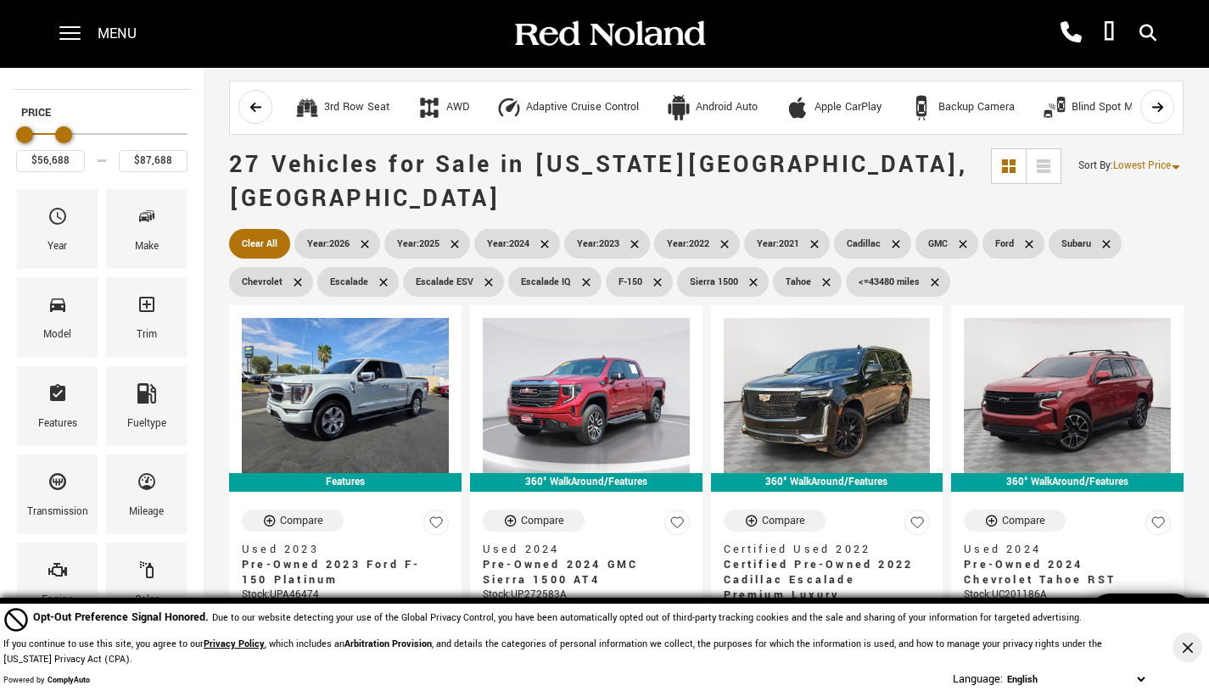
type input "$86,688"
drag, startPoint x: 180, startPoint y: 137, endPoint x: 64, endPoint y: 145, distance: 116.5
click at [64, 145] on div "Price" at bounding box center [101, 135] width 171 height 30
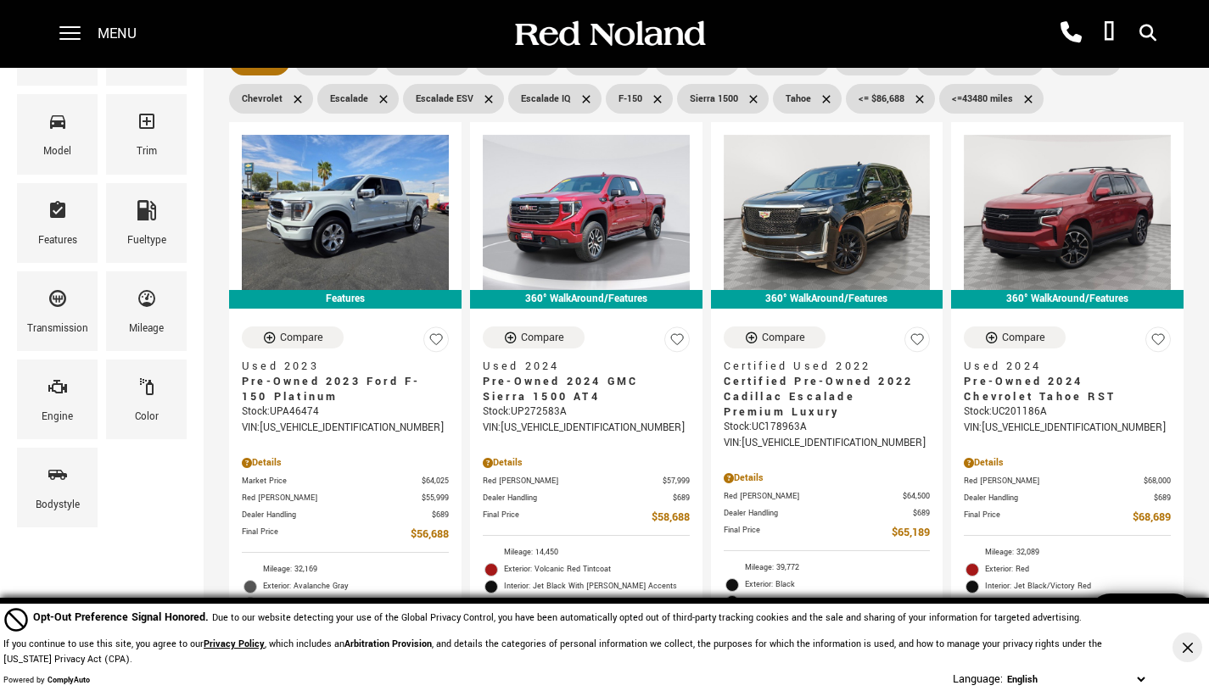
scroll to position [248, 0]
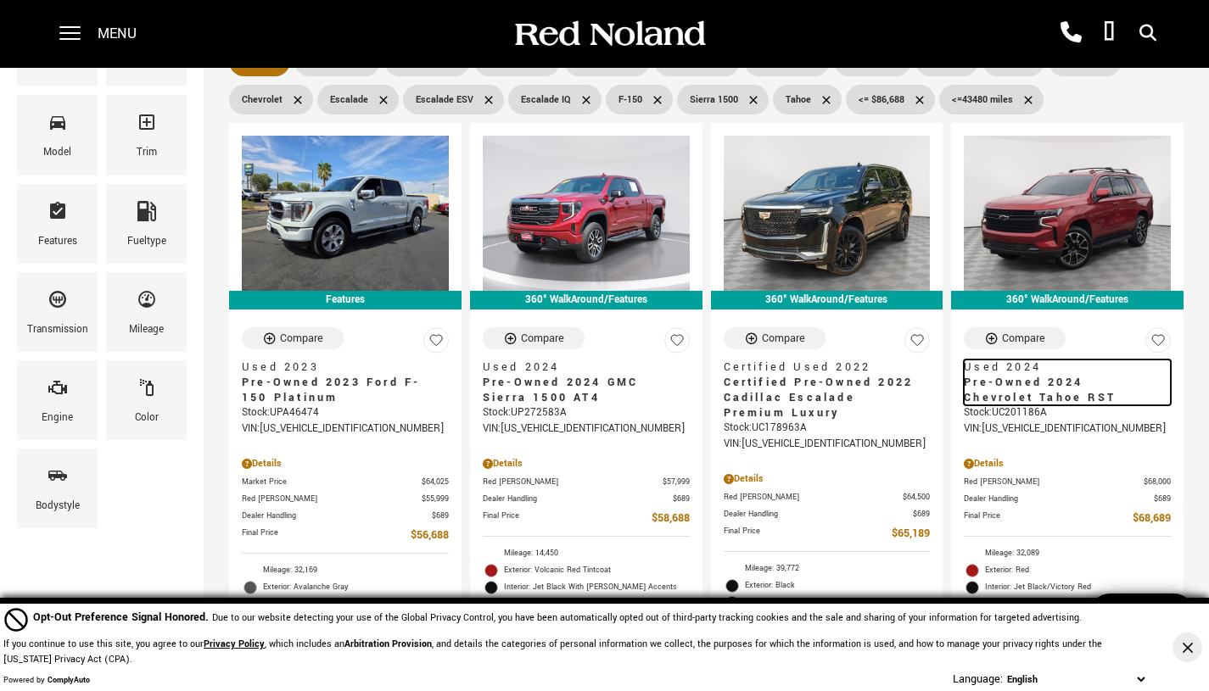
click at [1027, 375] on span "Pre-Owned 2024 Chevrolet Tahoe RST" at bounding box center [1061, 390] width 194 height 31
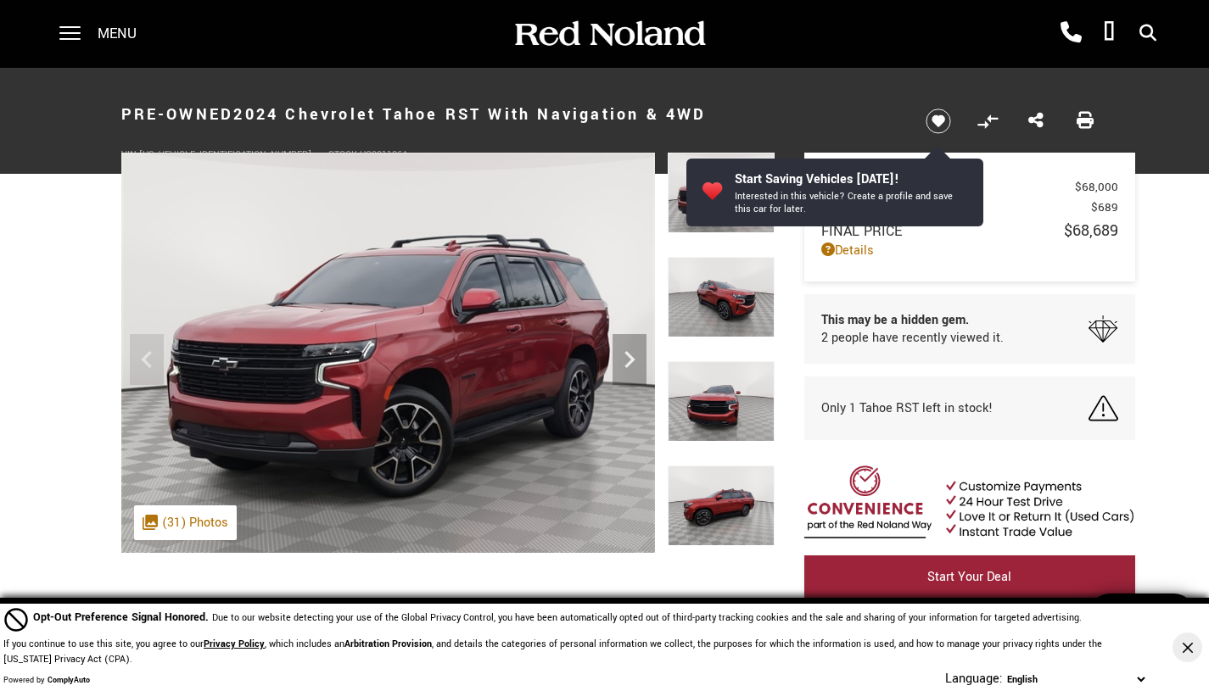
click at [636, 354] on icon "Next" at bounding box center [629, 360] width 34 height 34
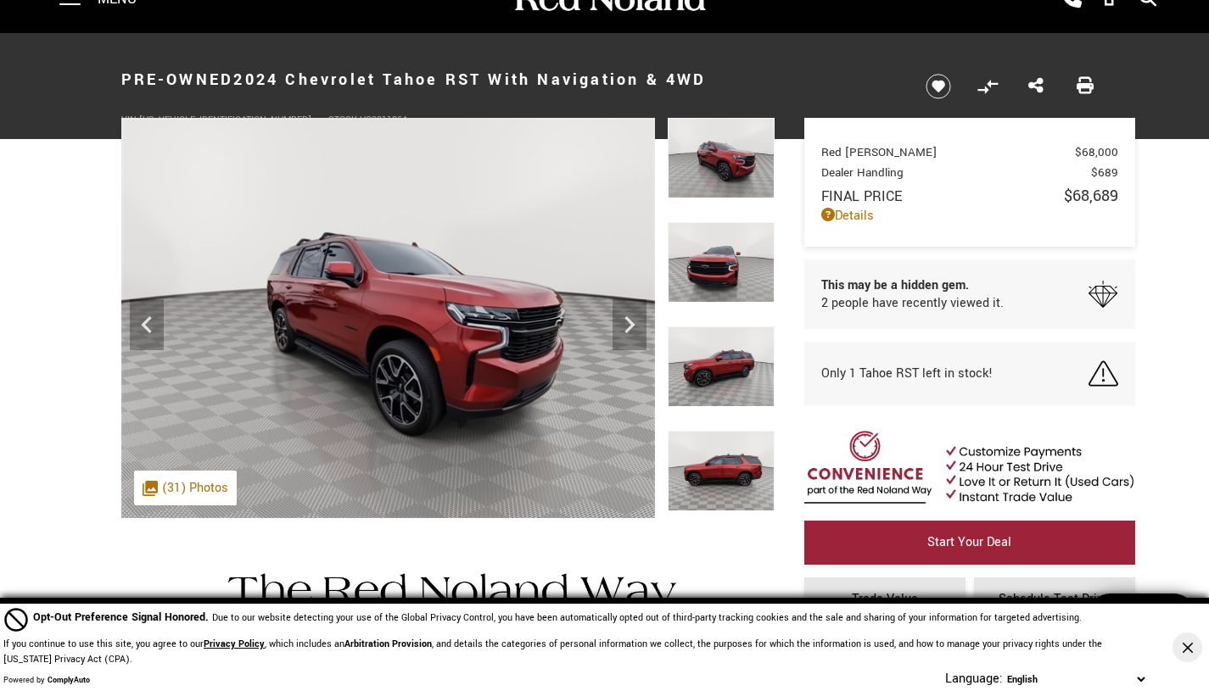
scroll to position [10, 0]
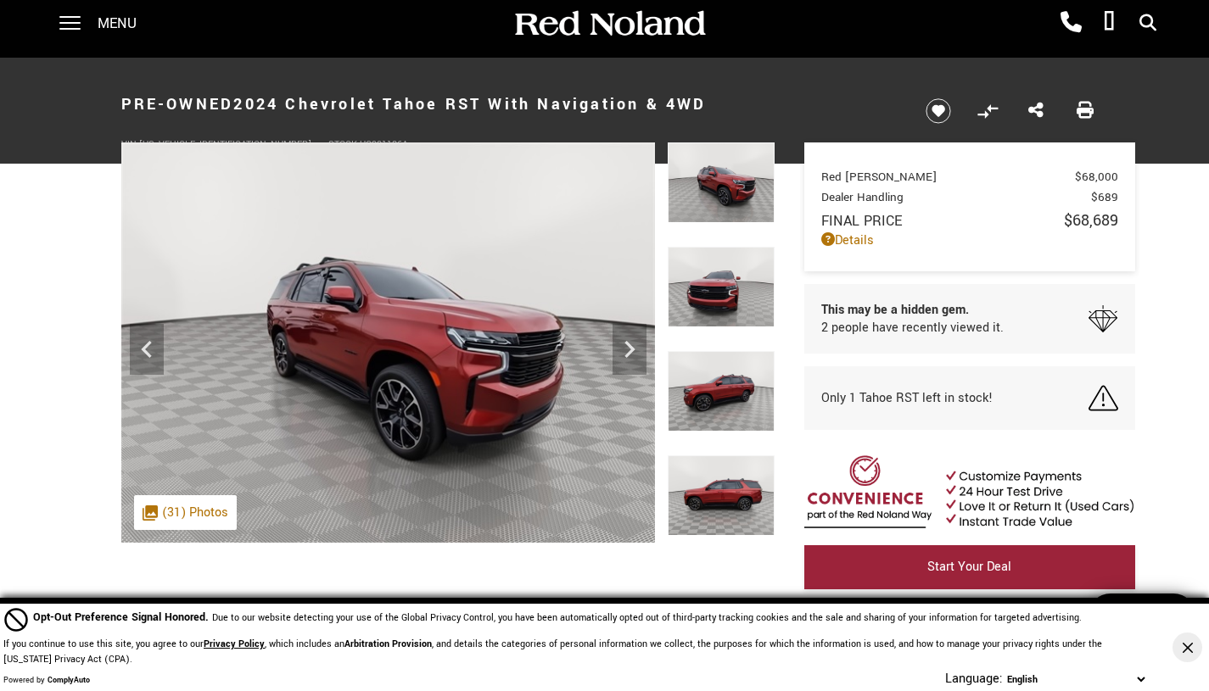
click at [180, 494] on img at bounding box center [388, 343] width 534 height 400
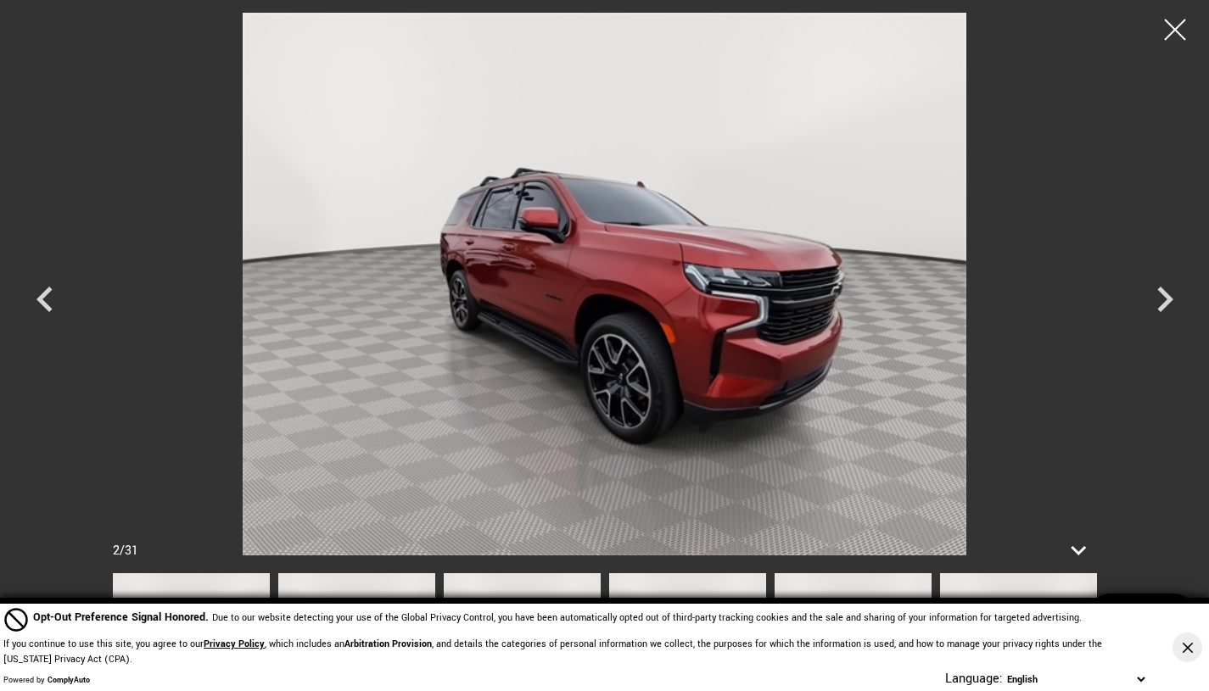
scroll to position [409, 0]
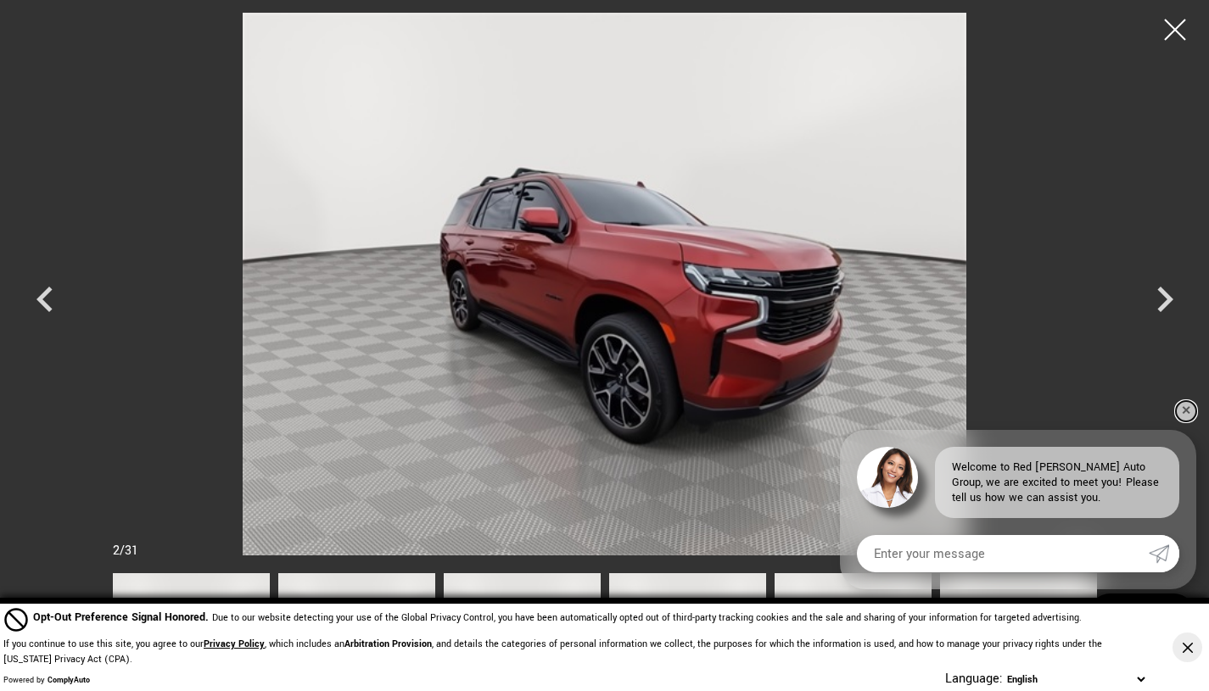
click at [1181, 407] on link "✕" at bounding box center [1186, 411] width 20 height 20
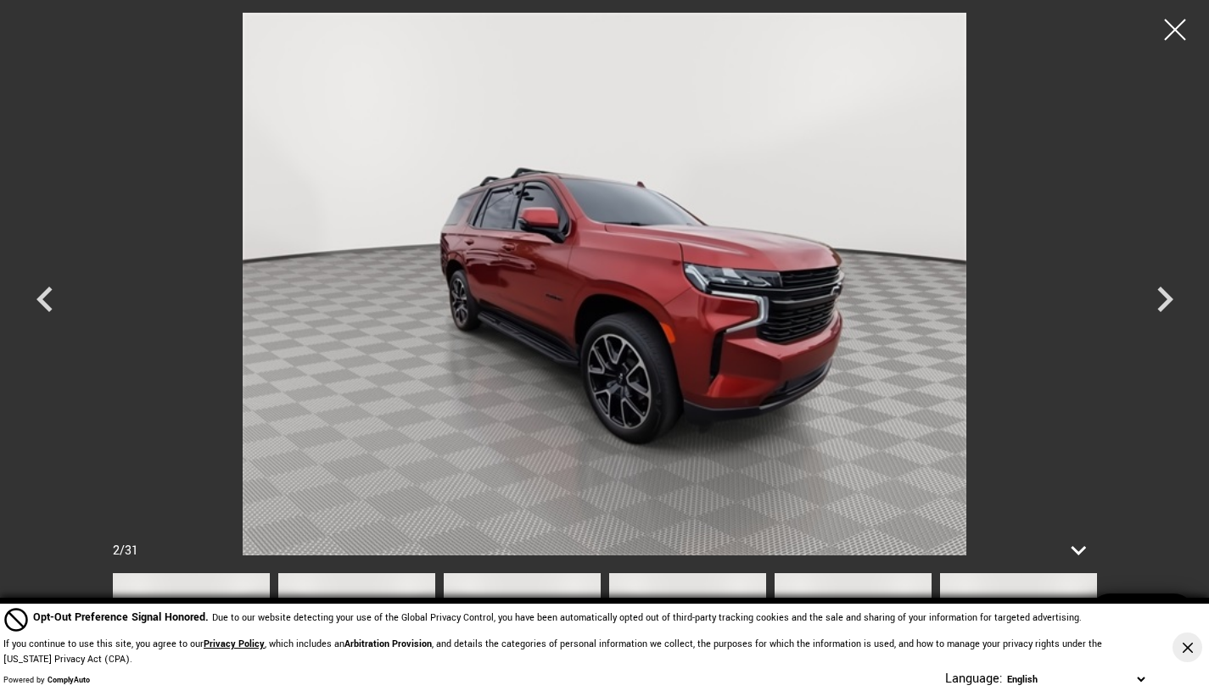
click at [1178, 36] on div at bounding box center [1175, 29] width 42 height 42
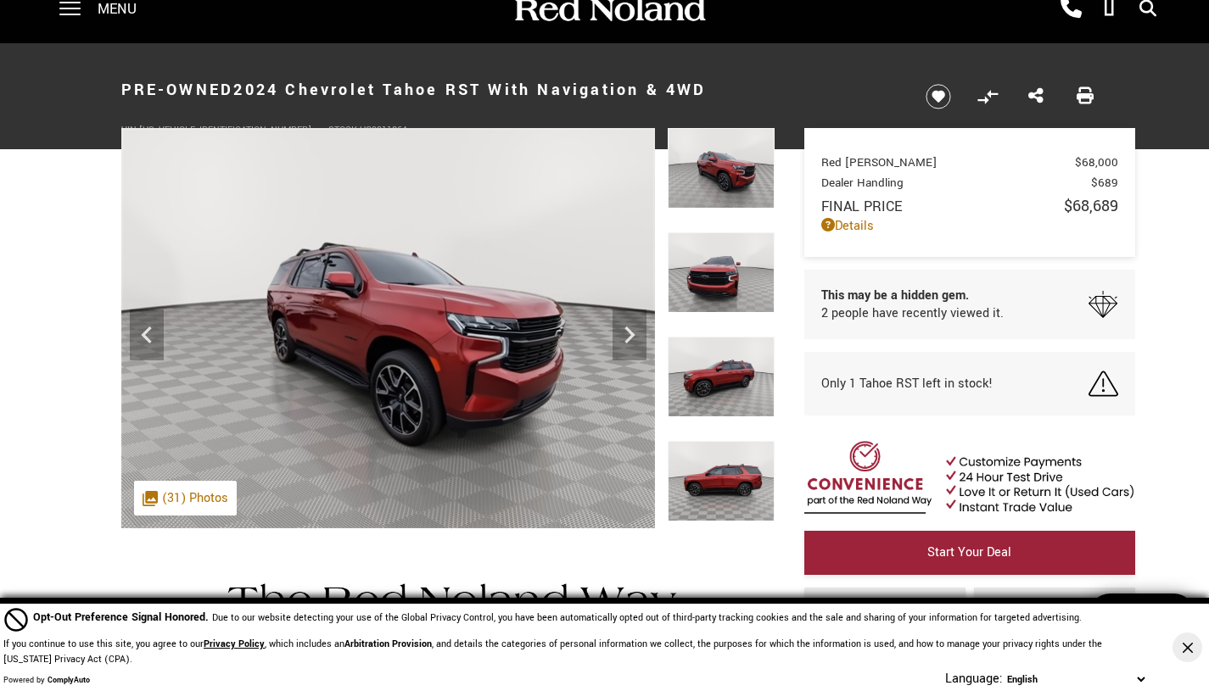
scroll to position [0, 0]
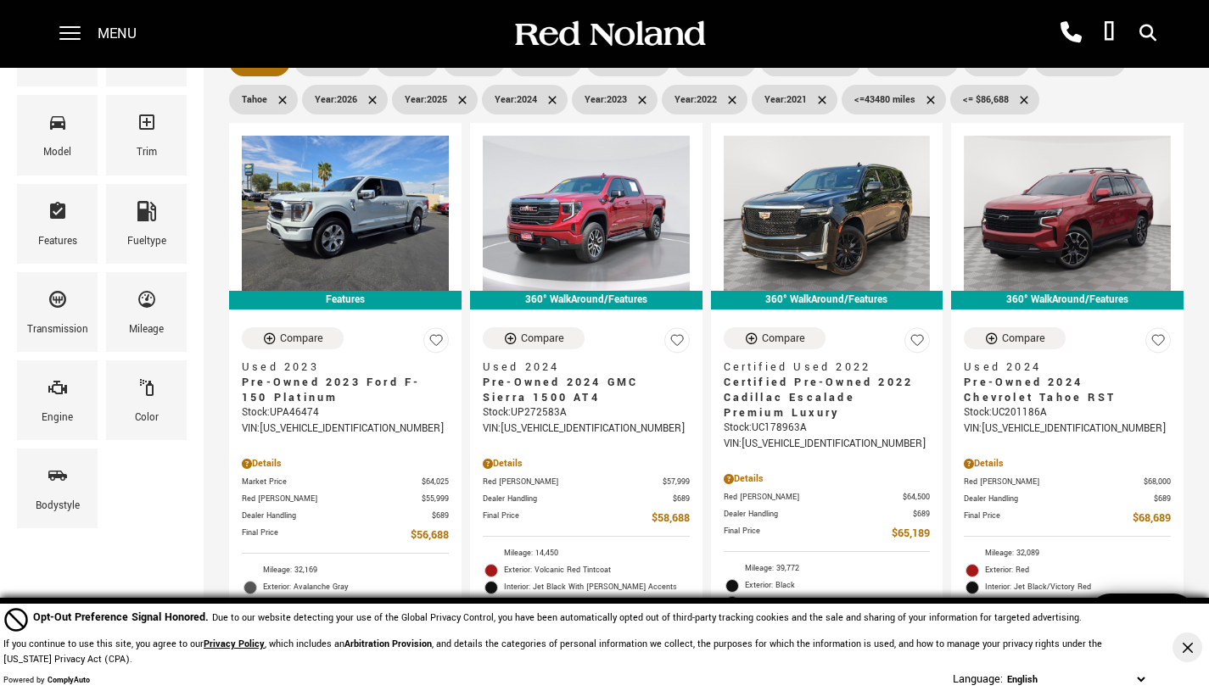
scroll to position [256, 0]
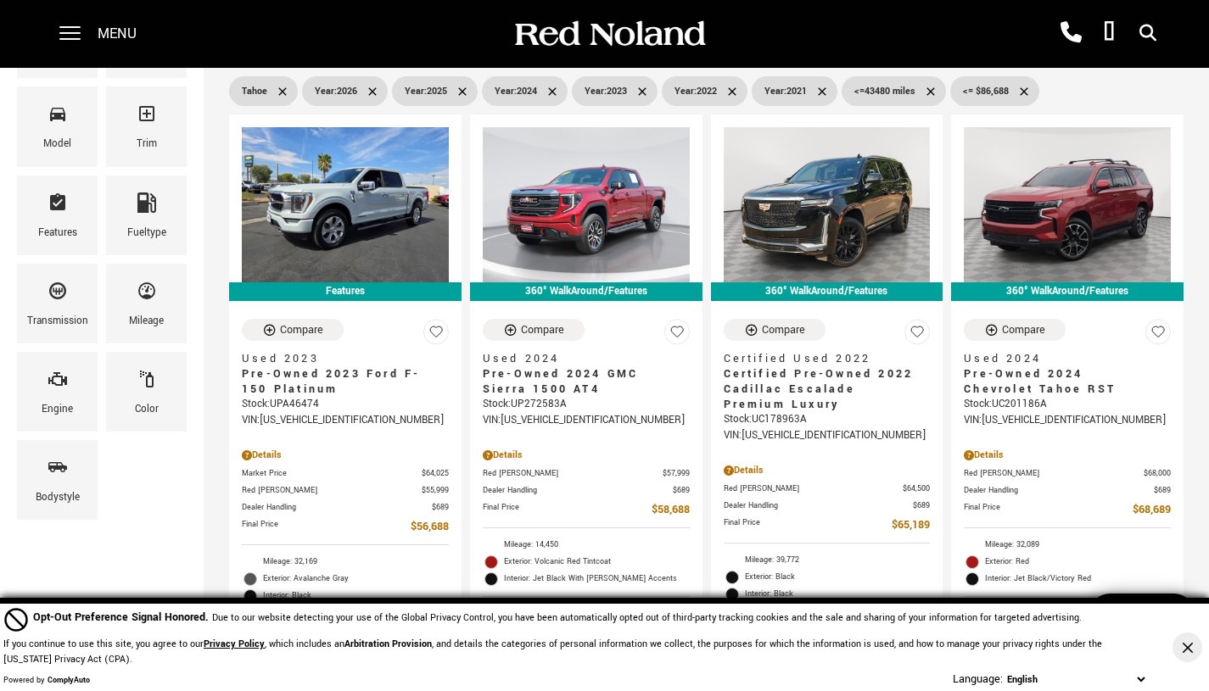
click at [757, 323] on icon "Compare Vehicle" at bounding box center [751, 330] width 14 height 14
click at [996, 325] on icon "Compare Vehicle" at bounding box center [991, 330] width 11 height 11
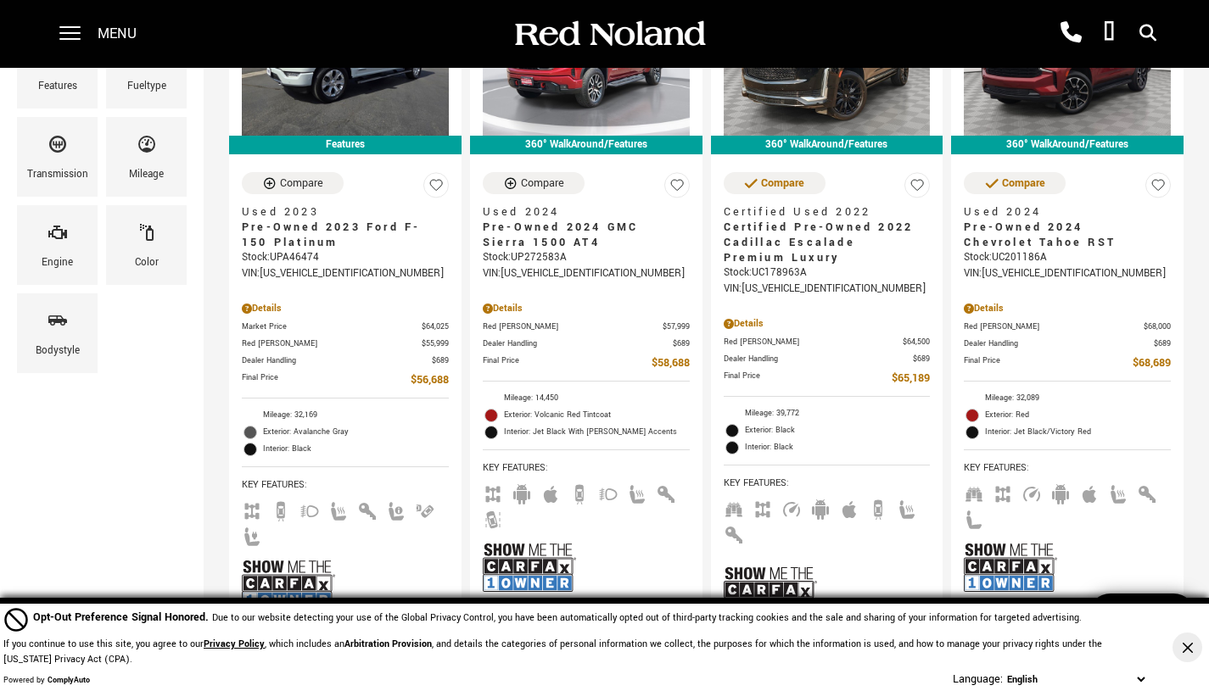
scroll to position [401, 0]
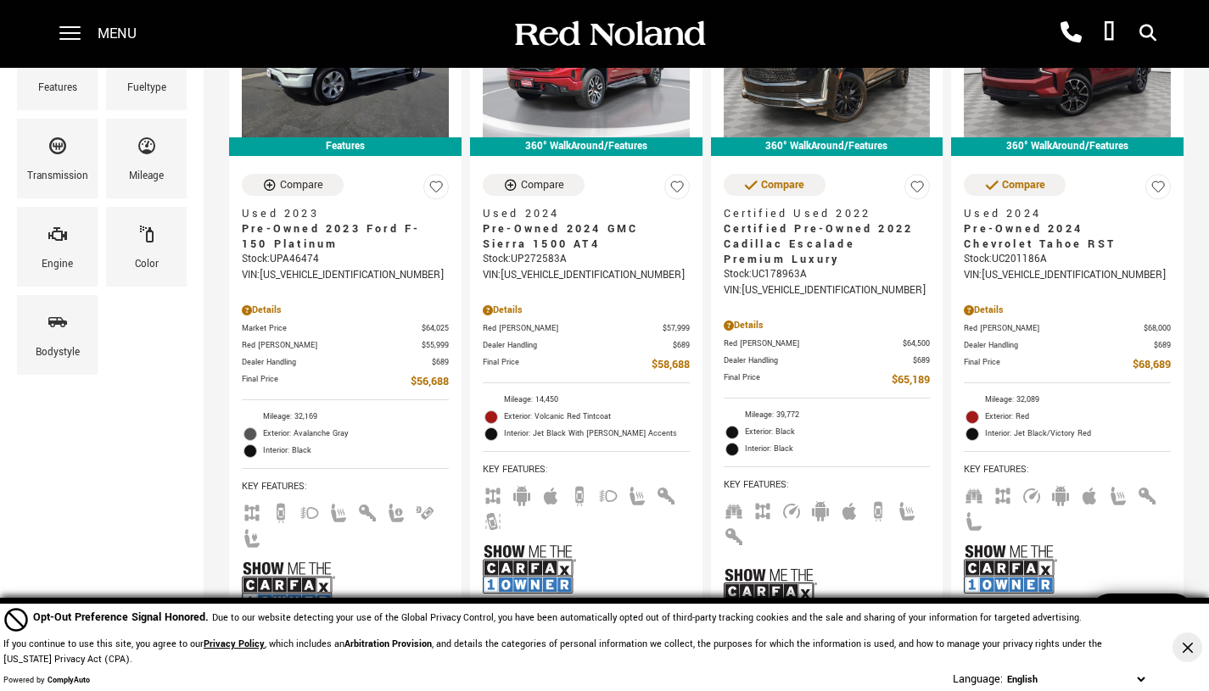
click at [1195, 648] on button "Close Button" at bounding box center [1187, 648] width 30 height 30
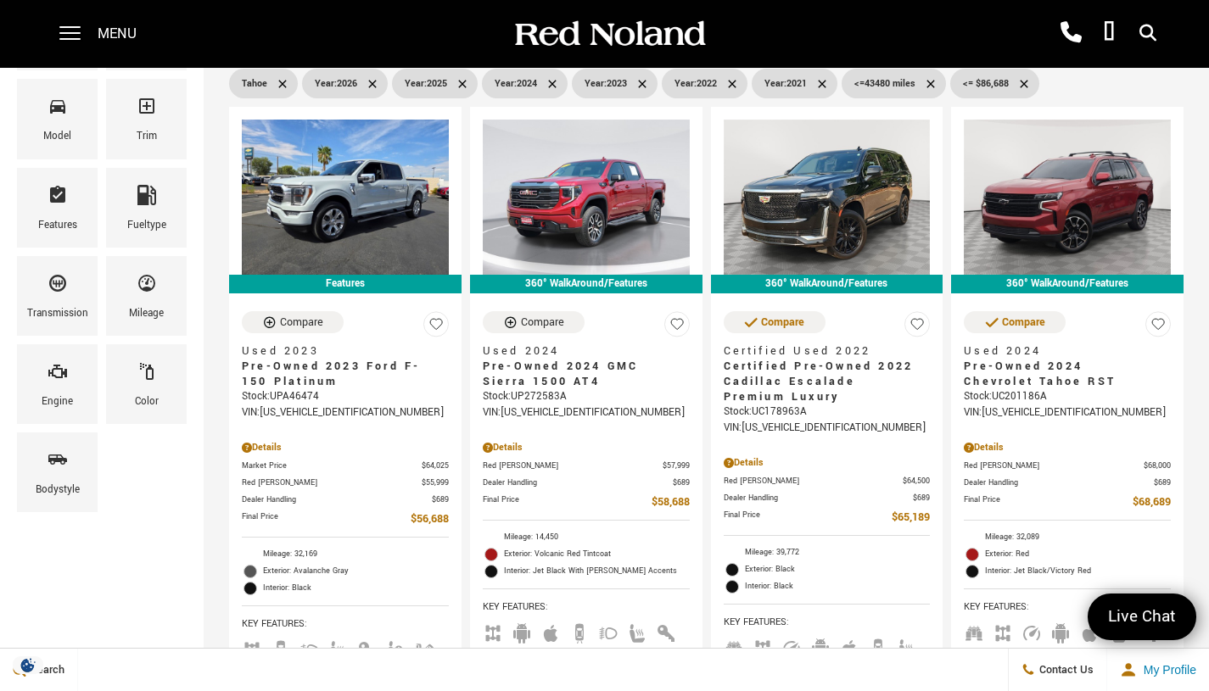
scroll to position [255, 0]
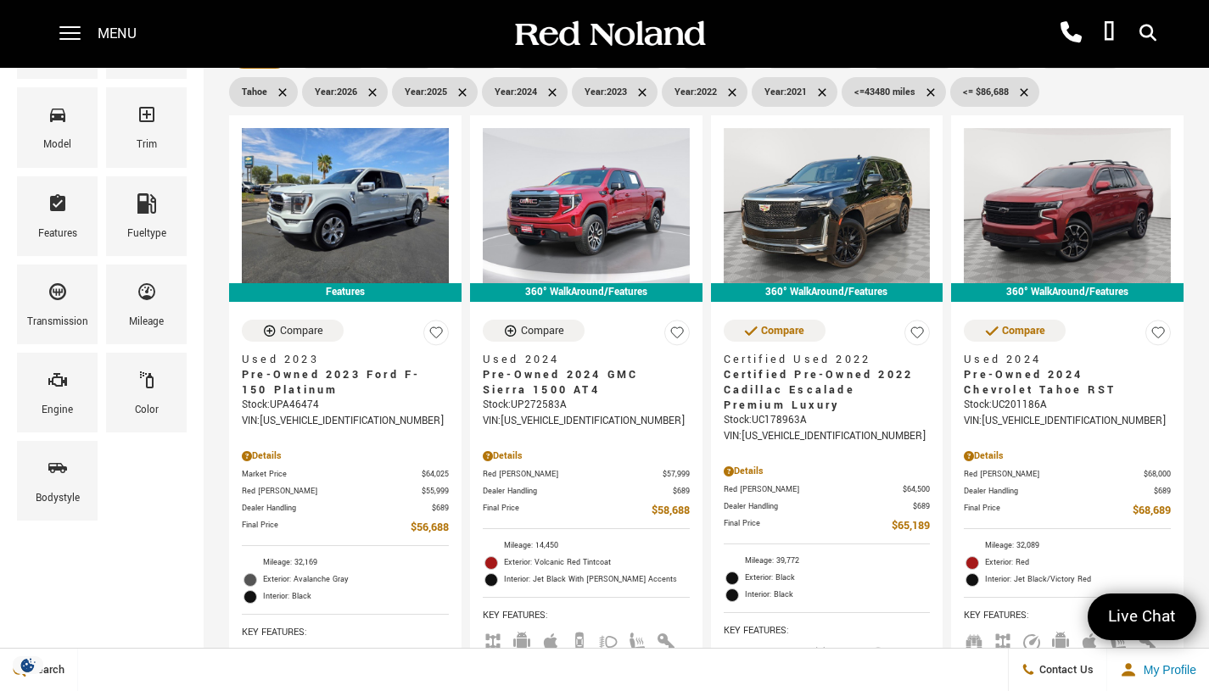
click at [264, 324] on icon "Compare Vehicle" at bounding box center [269, 331] width 14 height 14
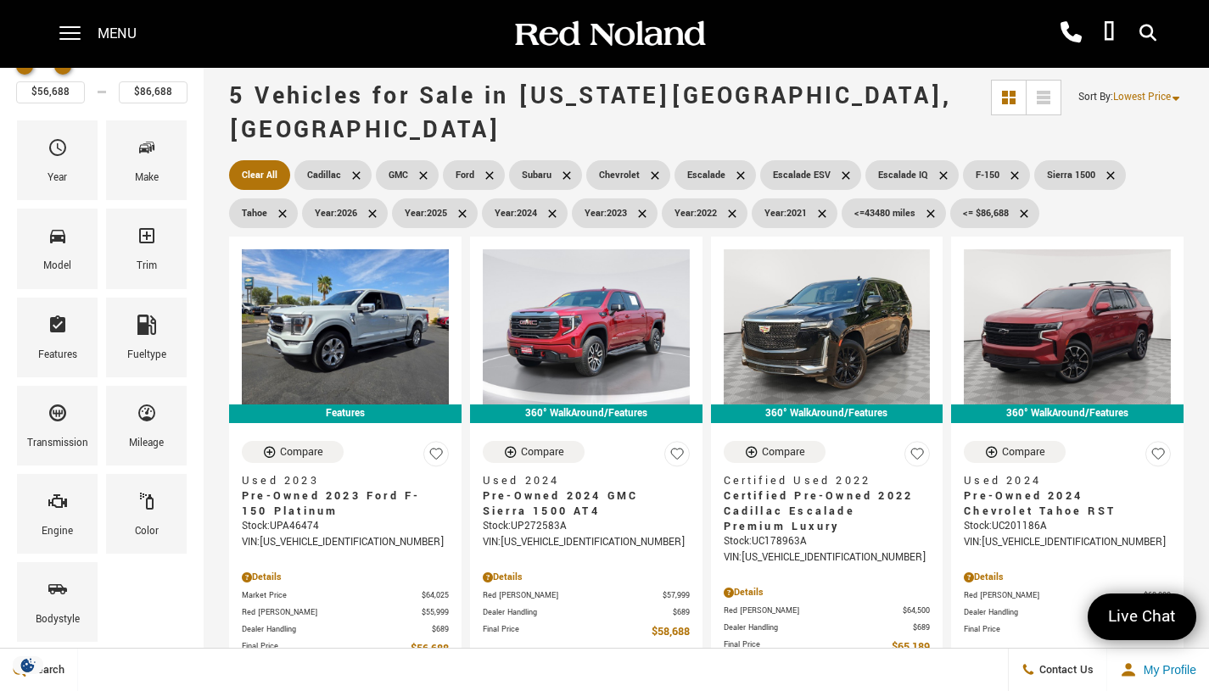
scroll to position [0, 0]
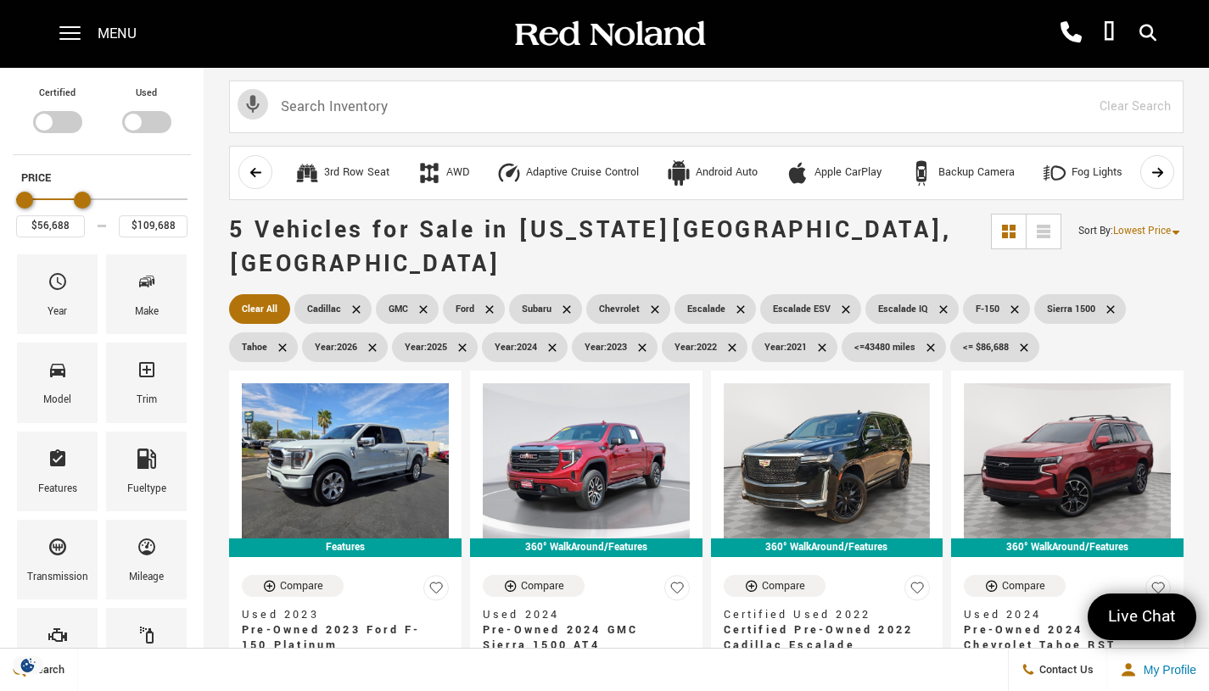
type input "$110,188"
drag, startPoint x: 66, startPoint y: 202, endPoint x: 96, endPoint y: 201, distance: 29.7
click at [96, 201] on div "Maximum Price" at bounding box center [92, 200] width 17 height 17
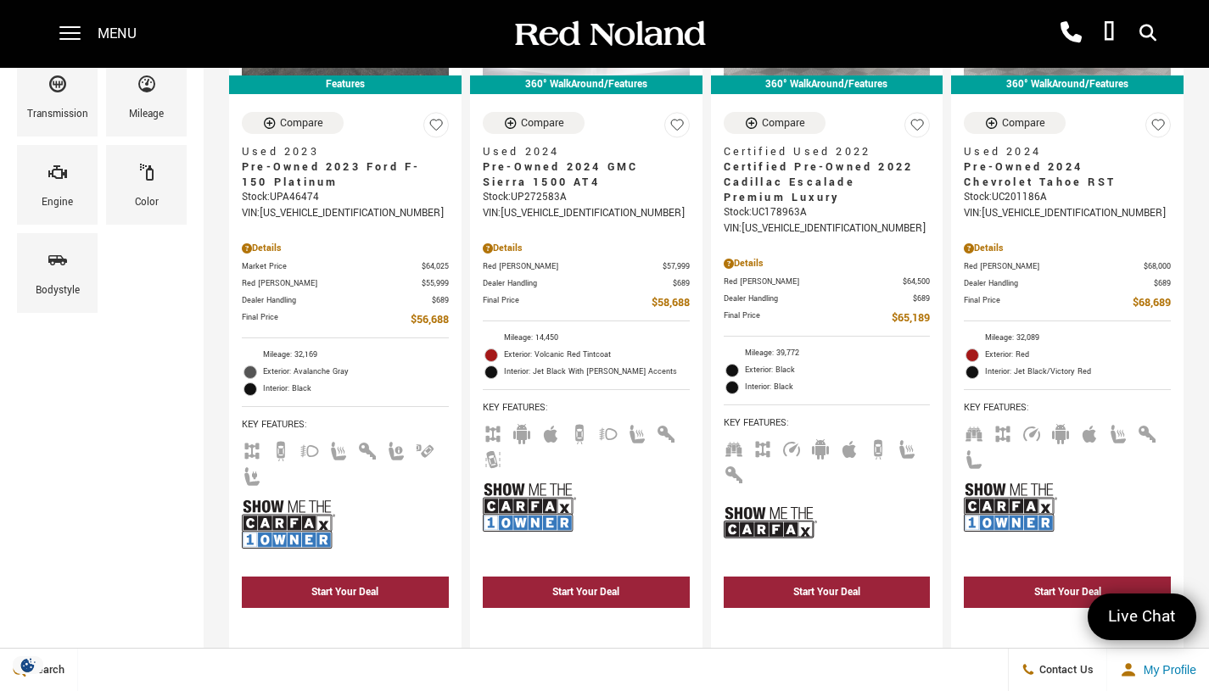
scroll to position [531, 0]
